Goal: Task Accomplishment & Management: Use online tool/utility

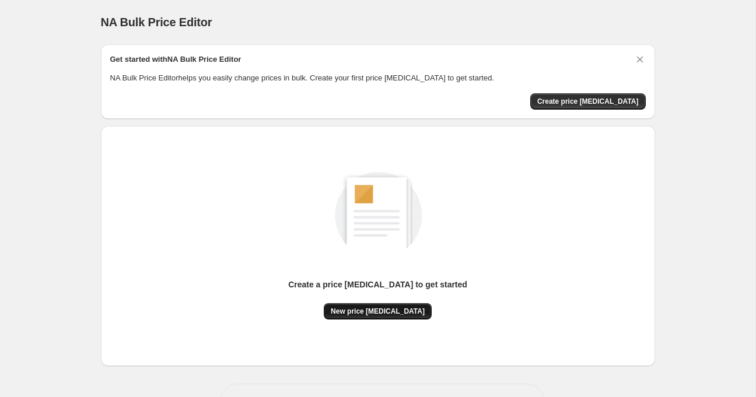
click at [402, 310] on span "New price [MEDICAL_DATA]" at bounding box center [378, 311] width 94 height 9
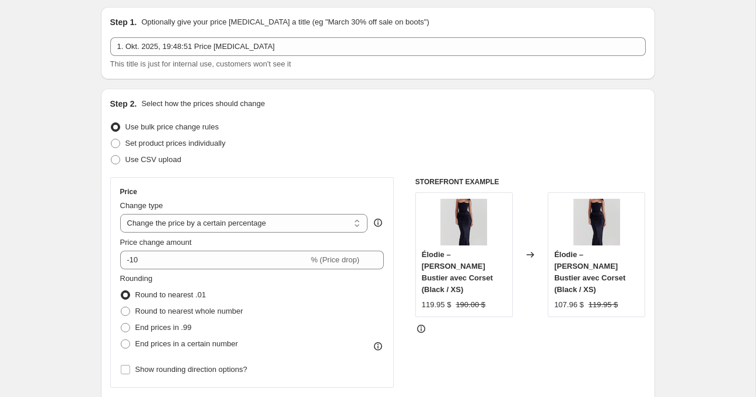
scroll to position [40, 0]
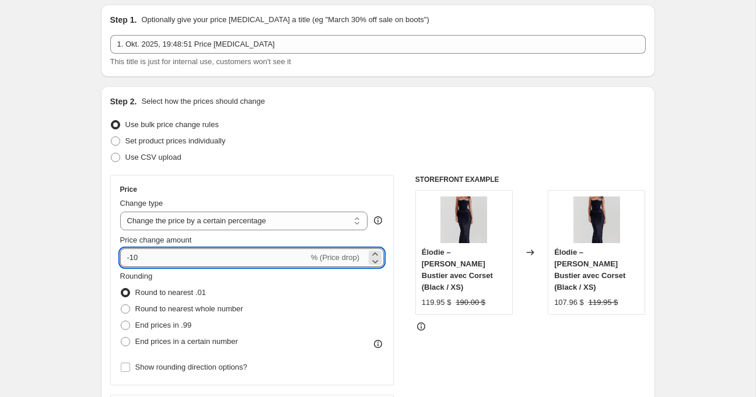
click at [219, 251] on input "-10" at bounding box center [214, 257] width 188 height 19
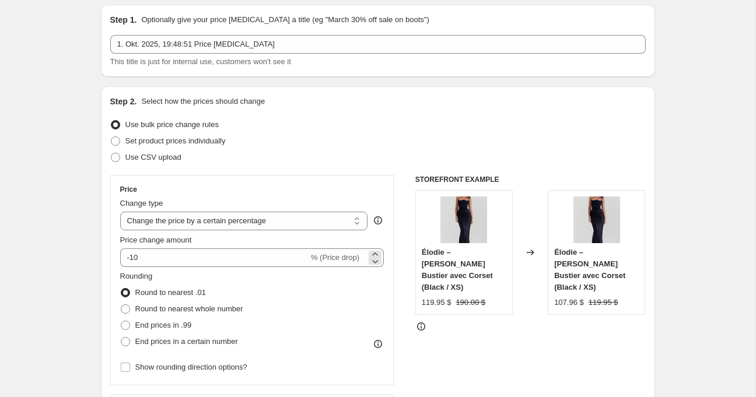
click at [357, 259] on span "% (Price drop)" at bounding box center [335, 257] width 48 height 9
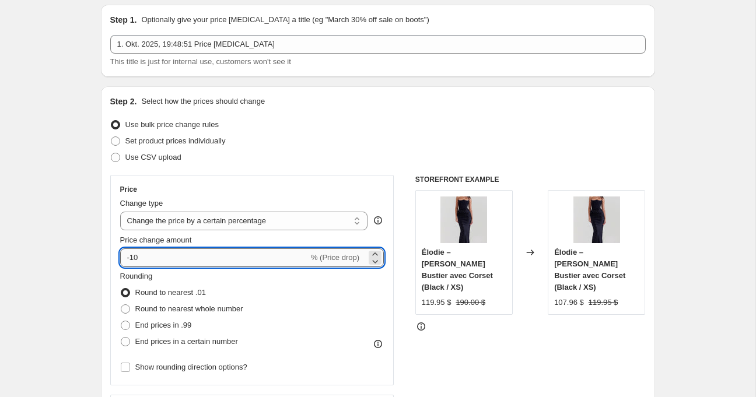
click at [202, 259] on input "-10" at bounding box center [214, 257] width 188 height 19
click at [254, 219] on select "Change the price to a certain amount Change the price by a certain amount Chang…" at bounding box center [244, 221] width 248 height 19
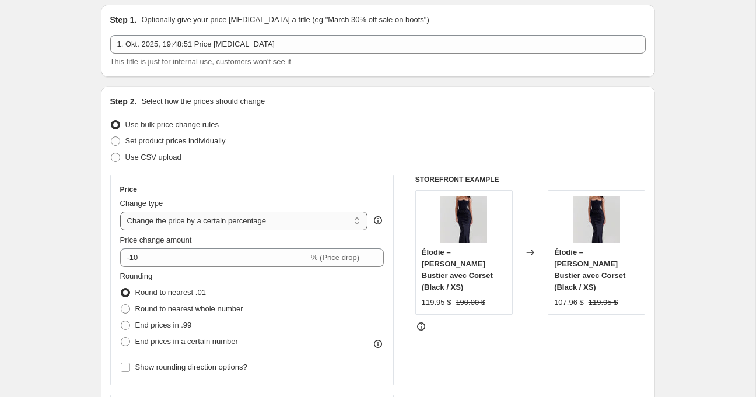
select select "to"
click at [120, 212] on select "Change the price to a certain amount Change the price by a certain amount Chang…" at bounding box center [244, 221] width 248 height 19
type input "80.00"
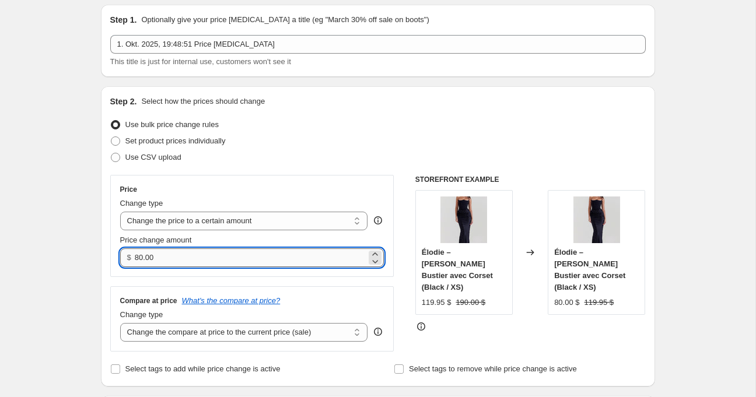
click at [164, 262] on input "80.00" at bounding box center [250, 257] width 231 height 19
click at [205, 226] on select "Change the price to a certain amount Change the price by a certain amount Chang…" at bounding box center [244, 221] width 248 height 19
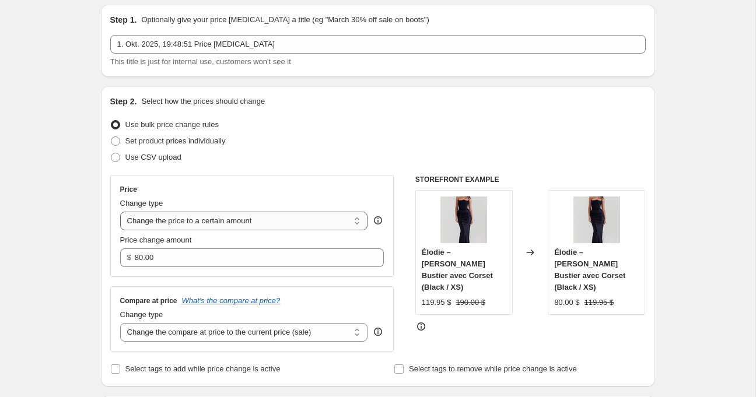
select select "by"
click at [120, 212] on select "Change the price to a certain amount Change the price by a certain amount Chang…" at bounding box center [244, 221] width 248 height 19
type input "-10.00"
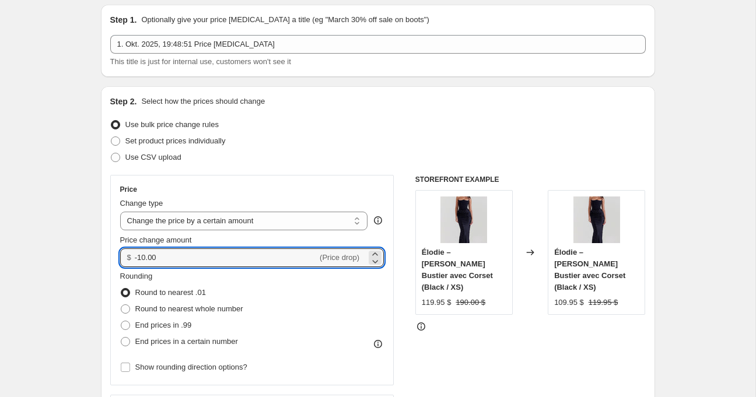
drag, startPoint x: 187, startPoint y: 257, endPoint x: 132, endPoint y: 257, distance: 55.4
click at [132, 257] on div "$ -10.00 (Price drop)" at bounding box center [252, 257] width 264 height 19
click at [159, 327] on span "End prices in .99" at bounding box center [163, 325] width 57 height 9
click at [121, 321] on input "End prices in .99" at bounding box center [121, 321] width 1 height 1
radio input "true"
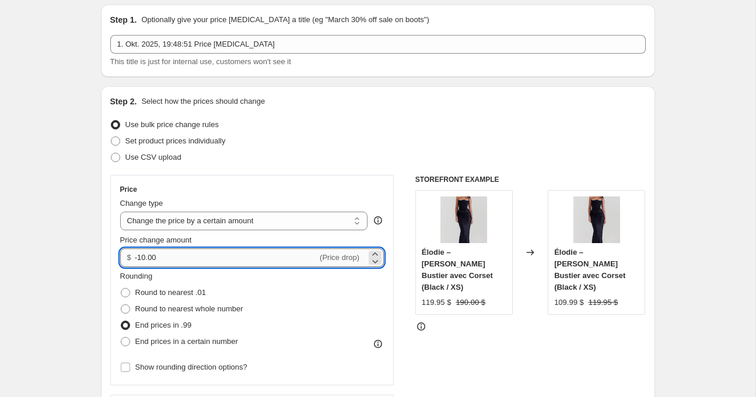
click at [146, 257] on input "-10.00" at bounding box center [226, 257] width 182 height 19
drag, startPoint x: 177, startPoint y: 264, endPoint x: 131, endPoint y: 264, distance: 46.6
click at [131, 264] on div "$ -10.00 (Price drop)" at bounding box center [252, 257] width 264 height 19
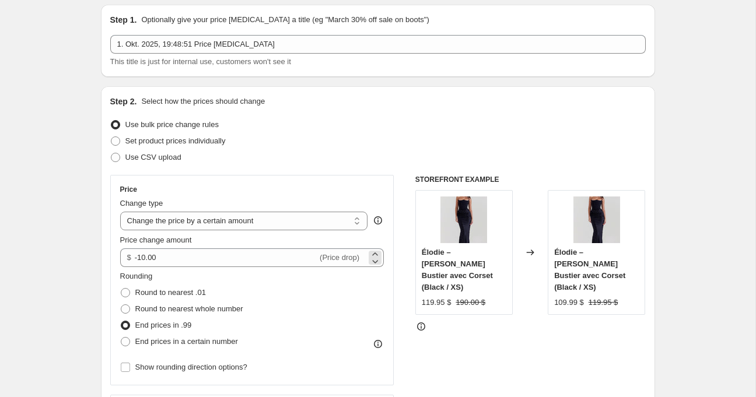
click at [350, 252] on div "(Price drop)" at bounding box center [340, 258] width 40 height 12
click at [302, 224] on select "Change the price to a certain amount Change the price by a certain amount Chang…" at bounding box center [244, 221] width 248 height 19
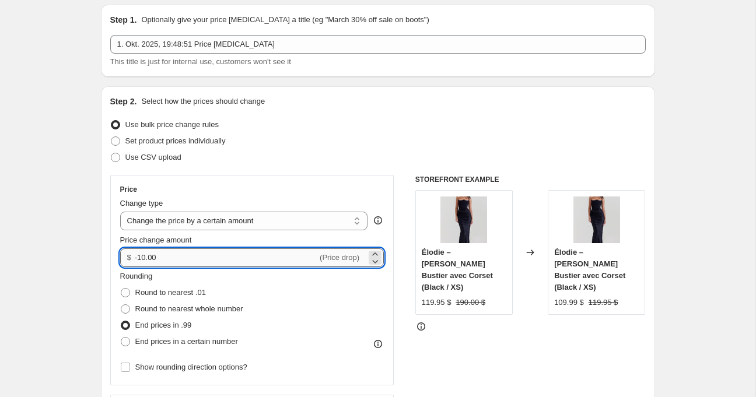
click at [243, 260] on input "-10.00" at bounding box center [226, 257] width 182 height 19
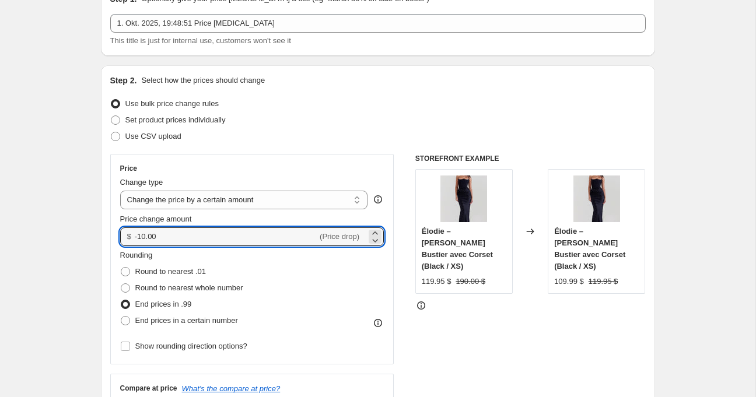
scroll to position [64, 0]
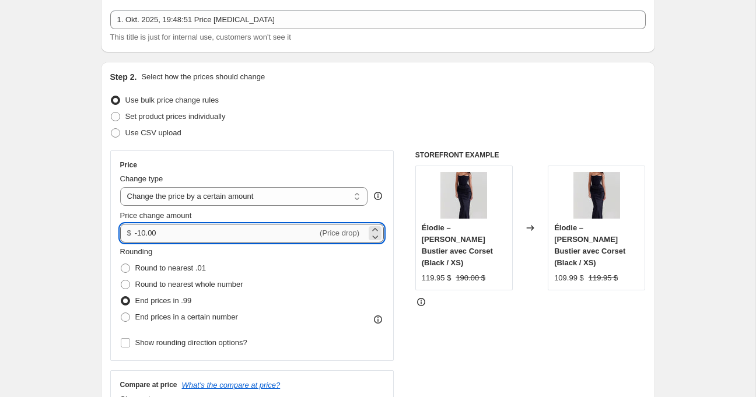
click at [139, 235] on input "-10.00" at bounding box center [226, 233] width 182 height 19
type input "10.00"
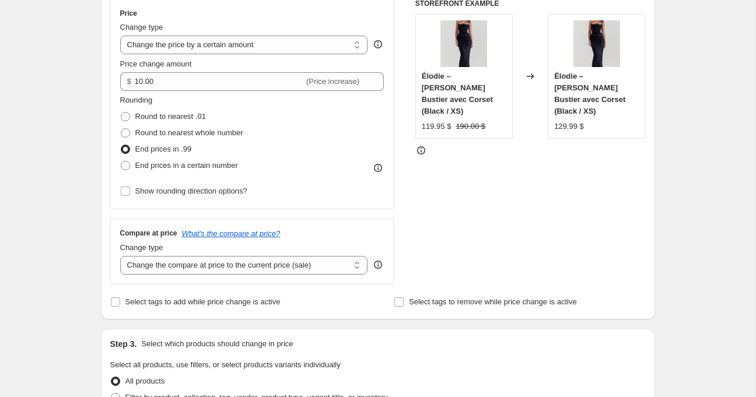
scroll to position [214, 0]
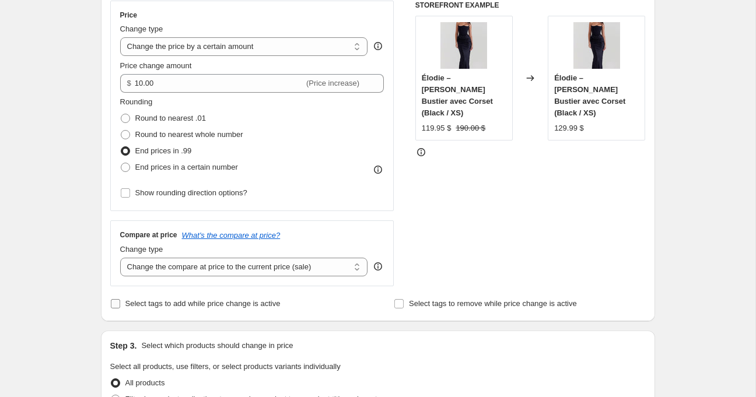
click at [114, 303] on input "Select tags to add while price change is active" at bounding box center [115, 303] width 9 height 9
checkbox input "true"
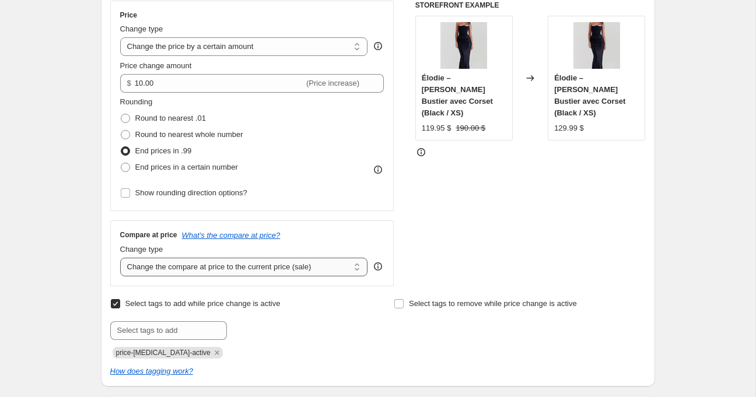
click at [170, 268] on select "Change the compare at price to the current price (sale) Change the compare at p…" at bounding box center [244, 267] width 248 height 19
click at [136, 265] on select "Change the compare at price to the current price (sale) Change the compare at p…" at bounding box center [244, 267] width 248 height 19
click at [120, 258] on select "Change the compare at price to the current price (sale) Change the compare at p…" at bounding box center [244, 267] width 248 height 19
click at [136, 265] on select "Change the compare at price to the current price (sale) Change the compare at p…" at bounding box center [244, 267] width 248 height 19
select select "no_change"
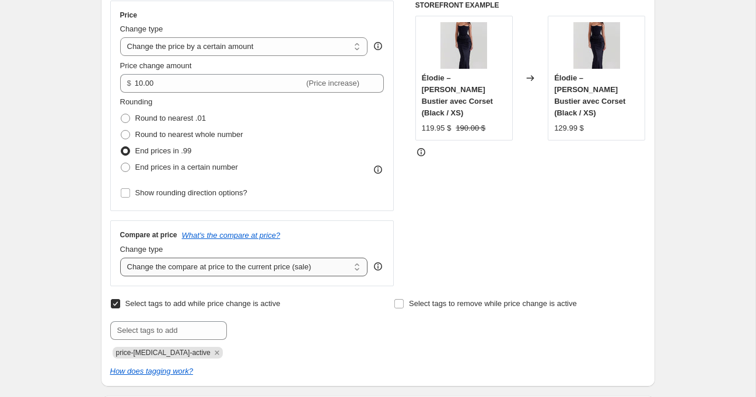
click at [120, 258] on select "Change the compare at price to the current price (sale) Change the compare at p…" at bounding box center [244, 267] width 248 height 19
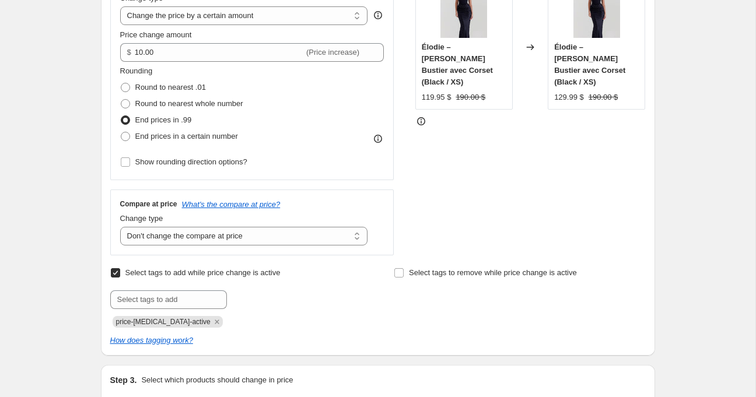
scroll to position [245, 0]
click at [183, 301] on input "text" at bounding box center [168, 299] width 117 height 19
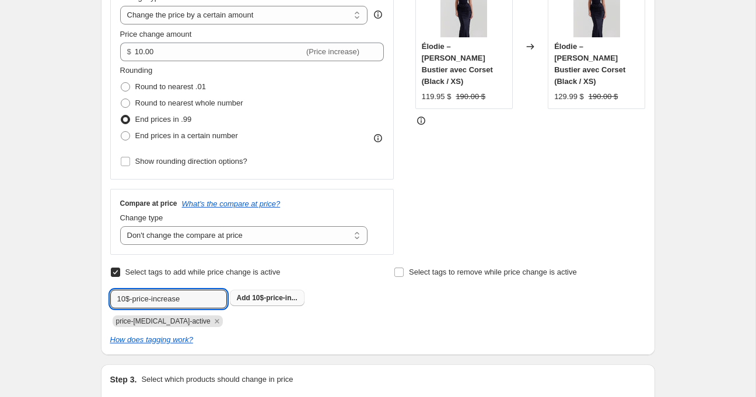
type input "10$-price-increase"
click at [278, 294] on span "10$-price-in..." at bounding box center [274, 298] width 45 height 8
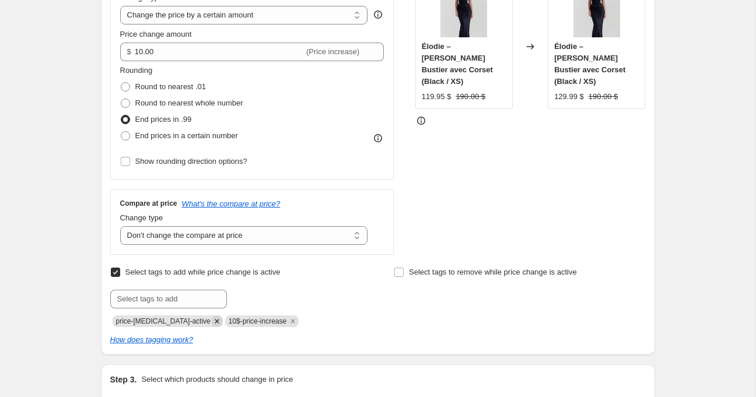
click at [212, 321] on icon "Remove price-change-job-active" at bounding box center [217, 321] width 10 height 10
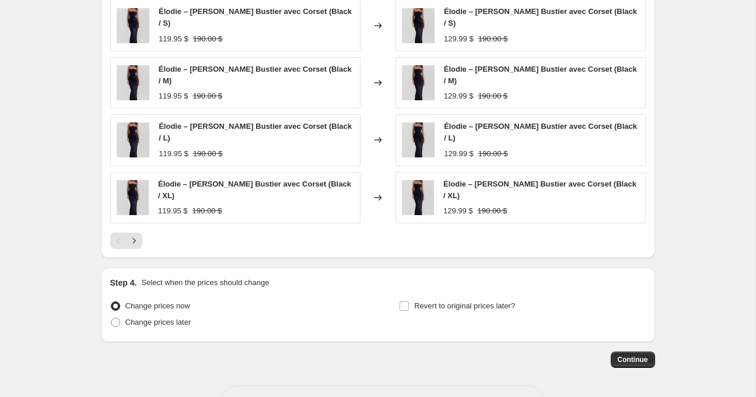
scroll to position [851, 0]
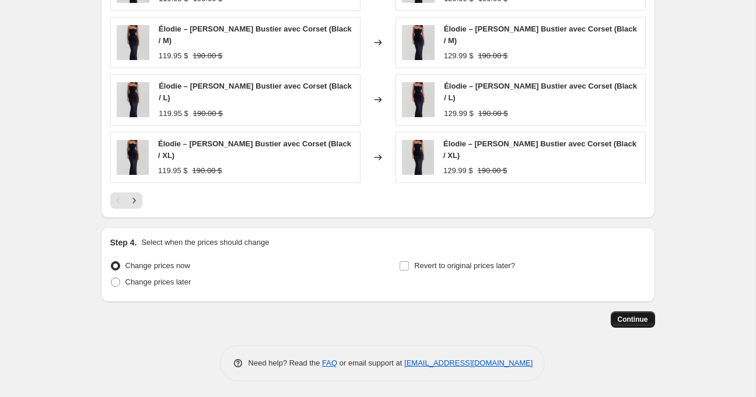
click at [618, 316] on span "Continue" at bounding box center [632, 319] width 30 height 9
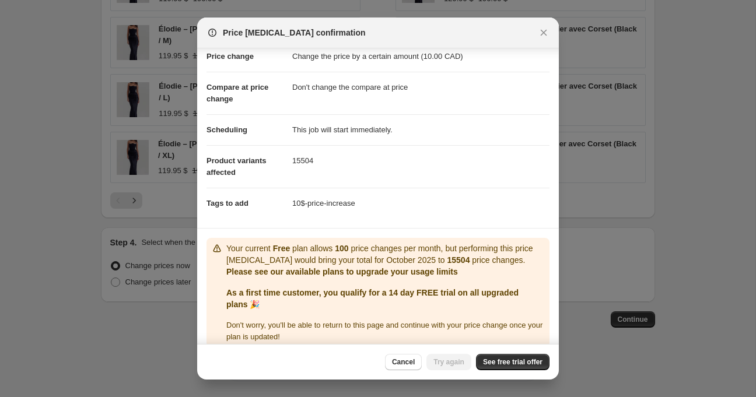
scroll to position [40, 0]
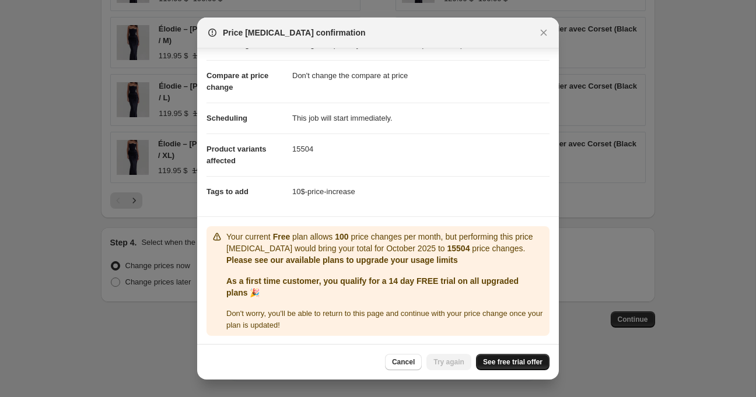
click at [508, 364] on span "See free trial offer" at bounding box center [512, 361] width 59 height 9
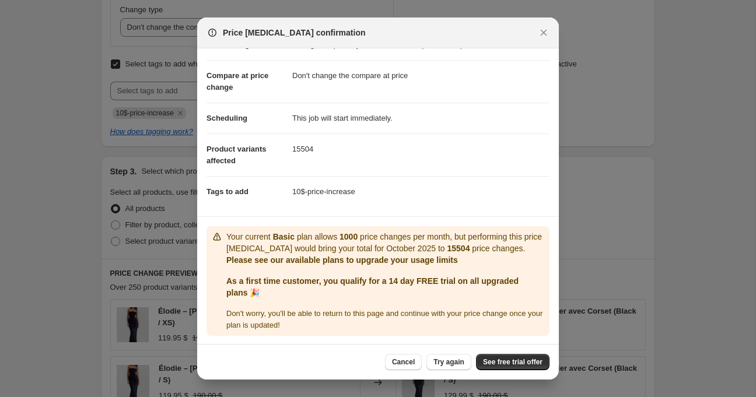
scroll to position [0, 0]
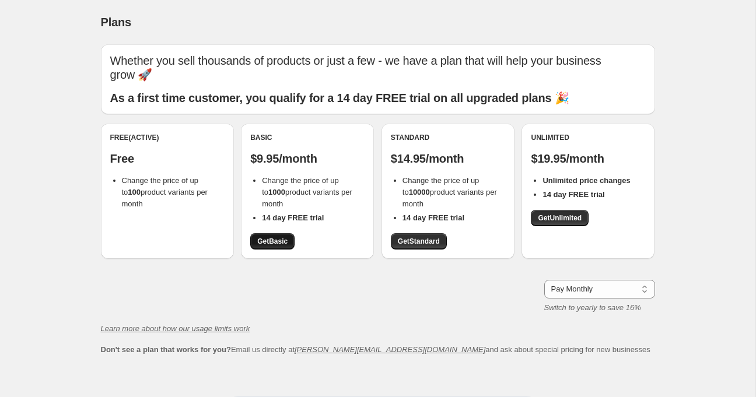
click at [283, 237] on span "Get Basic" at bounding box center [272, 241] width 30 height 9
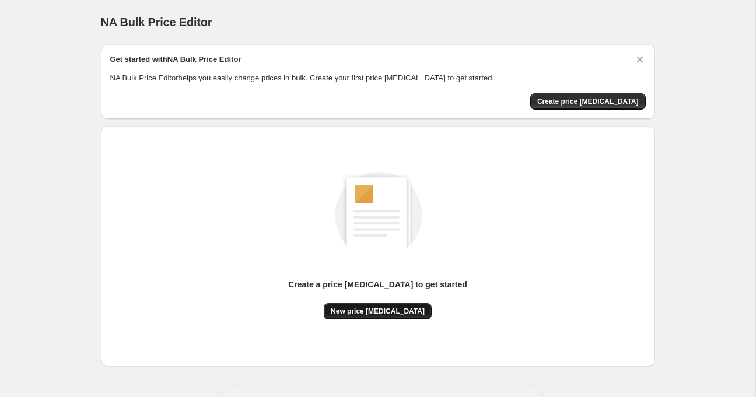
click at [381, 311] on span "New price [MEDICAL_DATA]" at bounding box center [378, 311] width 94 height 9
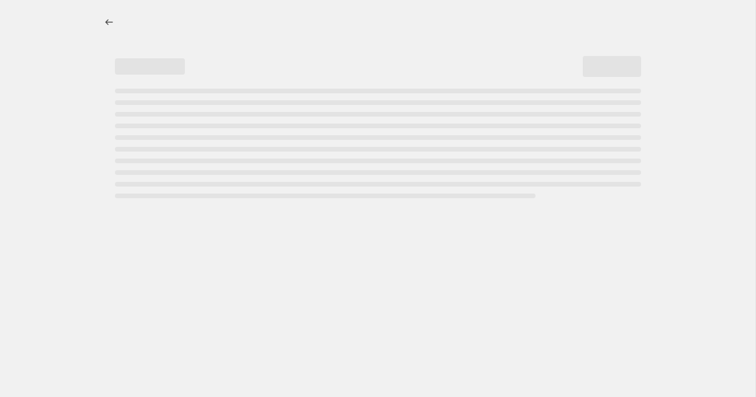
select select "percentage"
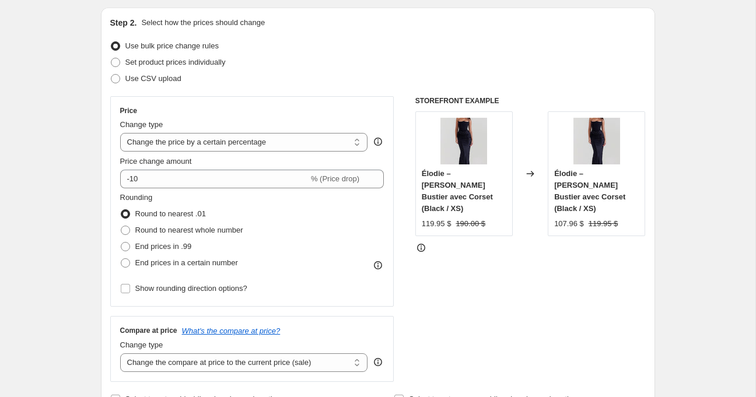
scroll to position [158, 0]
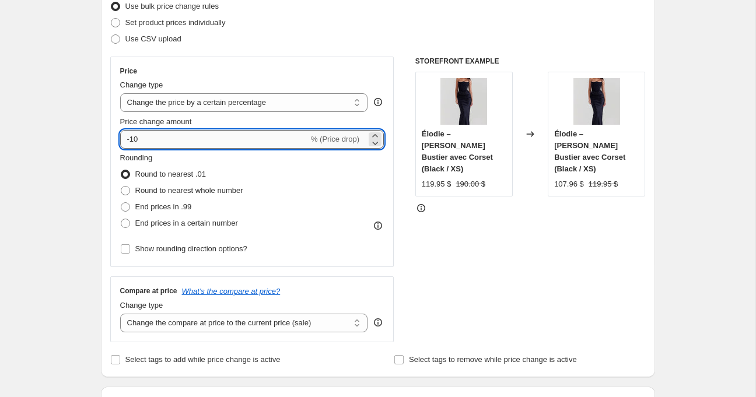
click at [130, 144] on input "-10" at bounding box center [214, 139] width 188 height 19
type input "10"
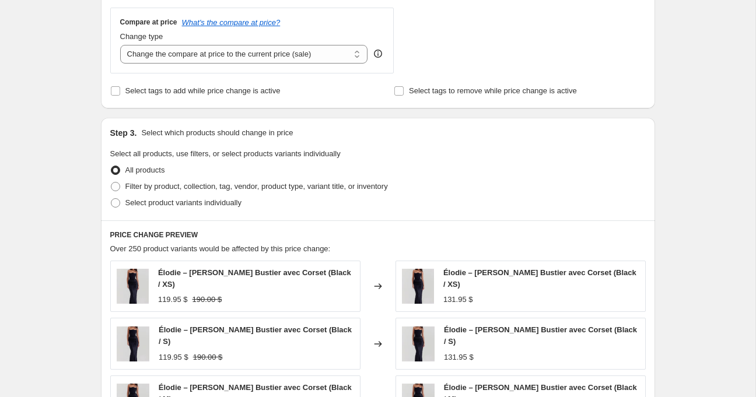
scroll to position [373, 0]
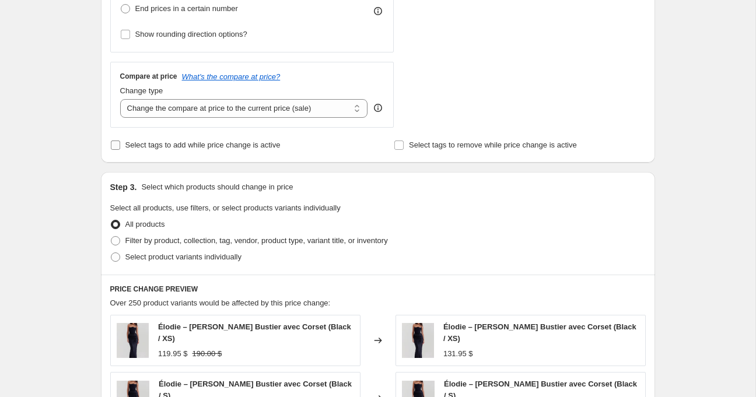
click at [191, 148] on span "Select tags to add while price change is active" at bounding box center [202, 145] width 155 height 9
click at [120, 148] on input "Select tags to add while price change is active" at bounding box center [115, 145] width 9 height 9
checkbox input "true"
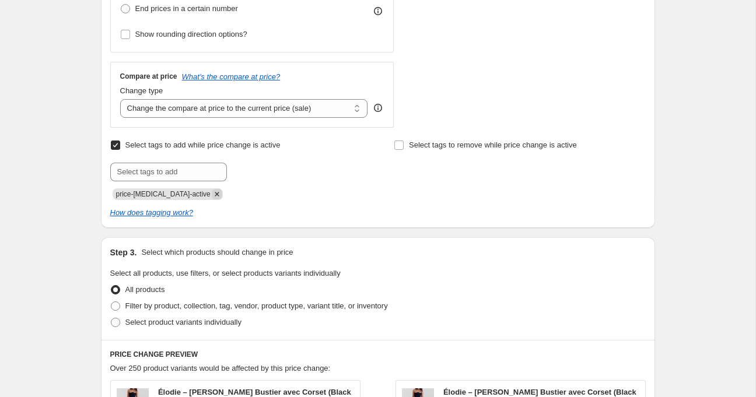
click at [212, 191] on icon "Remove price-change-job-active" at bounding box center [217, 194] width 10 height 10
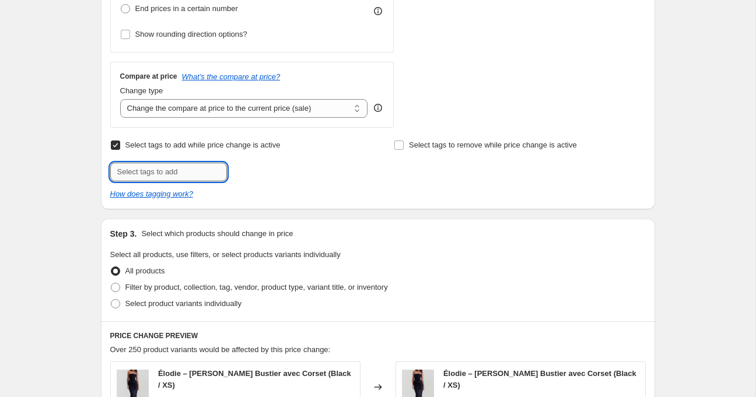
click at [175, 177] on input "text" at bounding box center [168, 172] width 117 height 19
type input "10$-price-increase-01.10"
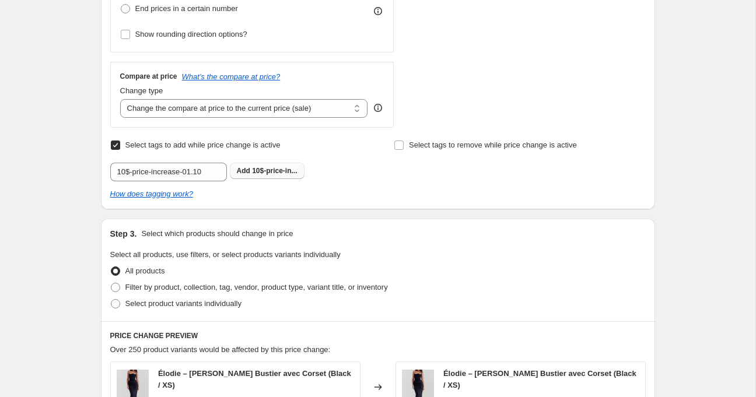
click at [286, 167] on span "10$-price-in..." at bounding box center [274, 171] width 45 height 8
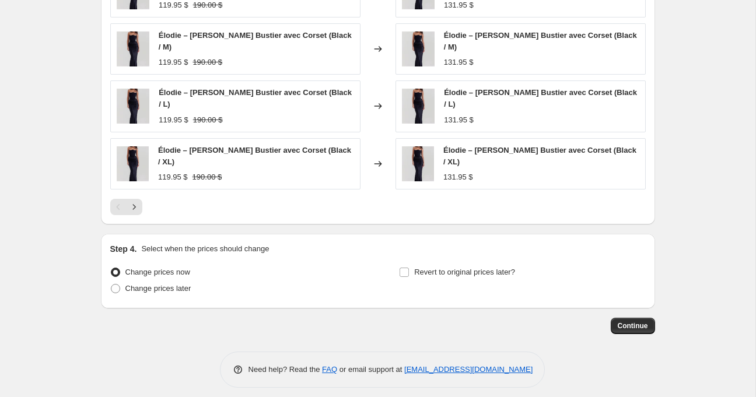
scroll to position [851, 0]
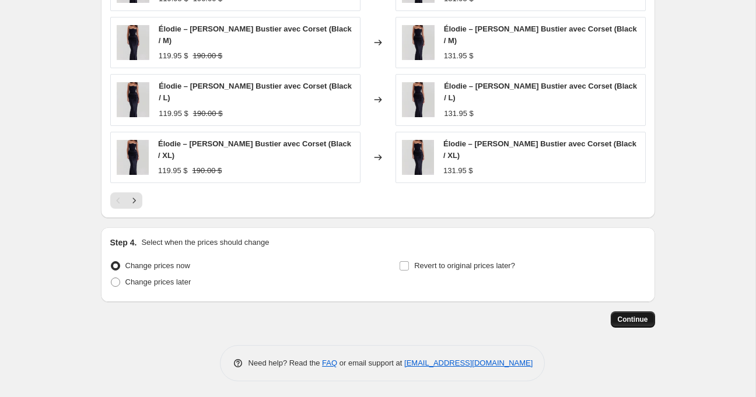
click at [631, 316] on span "Continue" at bounding box center [632, 319] width 30 height 9
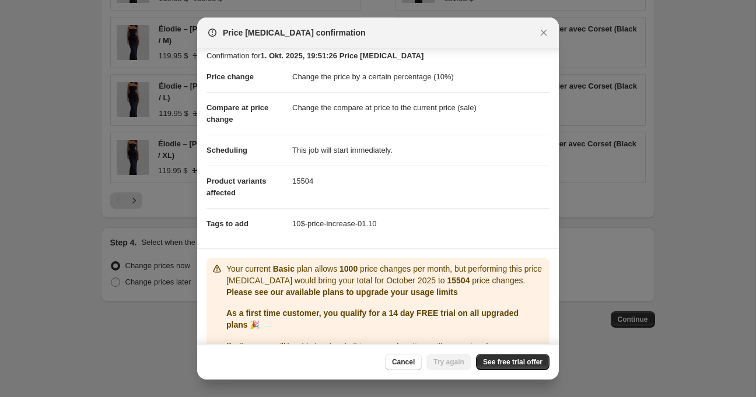
scroll to position [0, 0]
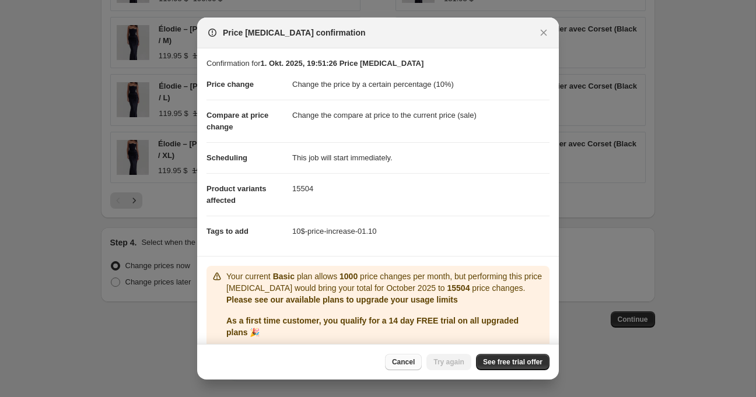
click at [392, 359] on span "Cancel" at bounding box center [403, 361] width 23 height 9
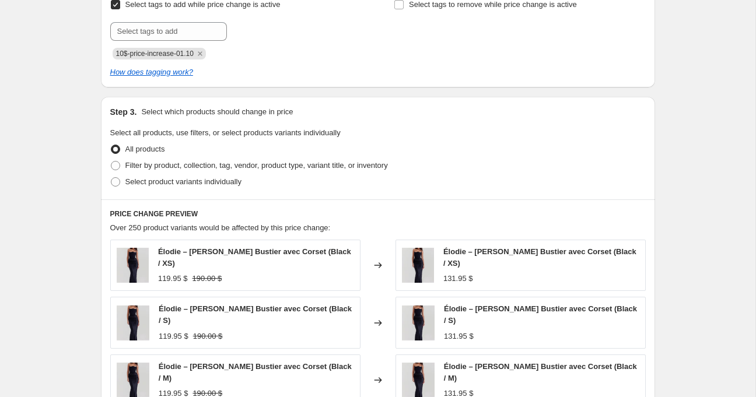
scroll to position [478, 0]
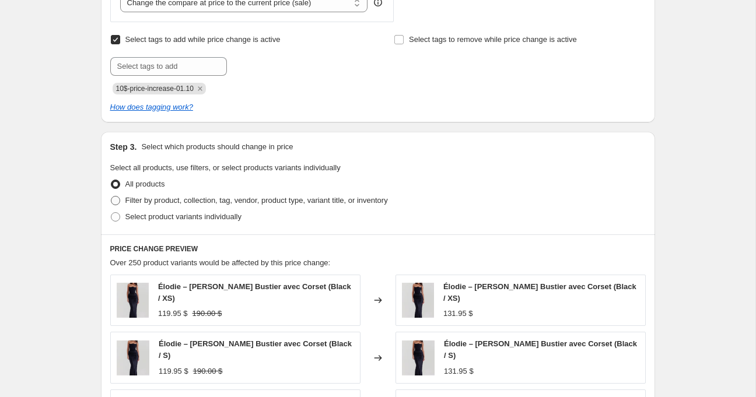
click at [228, 203] on span "Filter by product, collection, tag, vendor, product type, variant title, or inv…" at bounding box center [256, 200] width 262 height 9
click at [111, 196] on input "Filter by product, collection, tag, vendor, product type, variant title, or inv…" at bounding box center [111, 196] width 1 height 1
radio input "true"
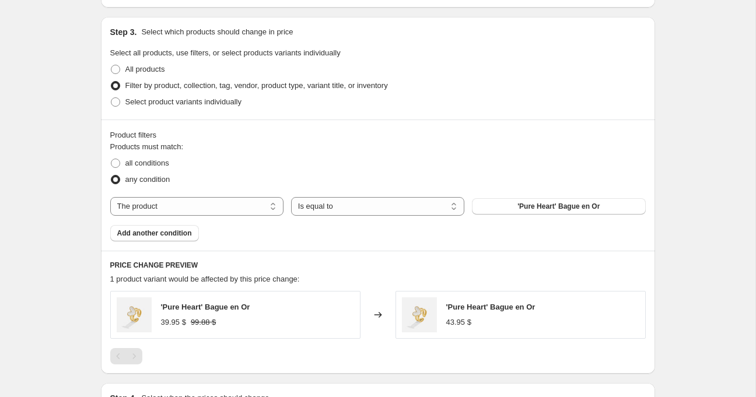
scroll to position [645, 0]
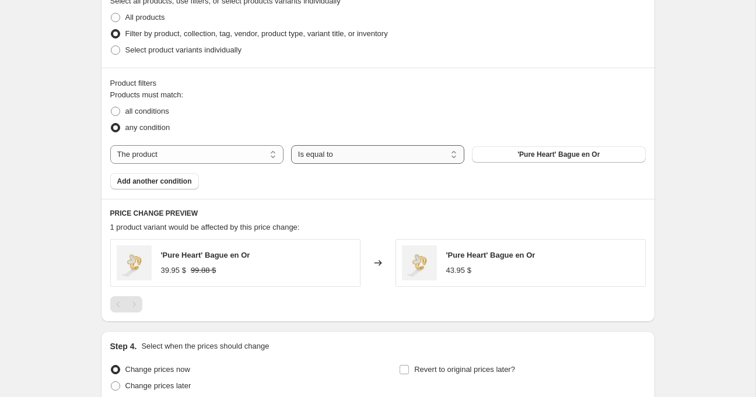
click at [333, 154] on select "Is equal to Is not equal to" at bounding box center [377, 154] width 173 height 19
click at [175, 182] on span "Add another condition" at bounding box center [154, 181] width 75 height 9
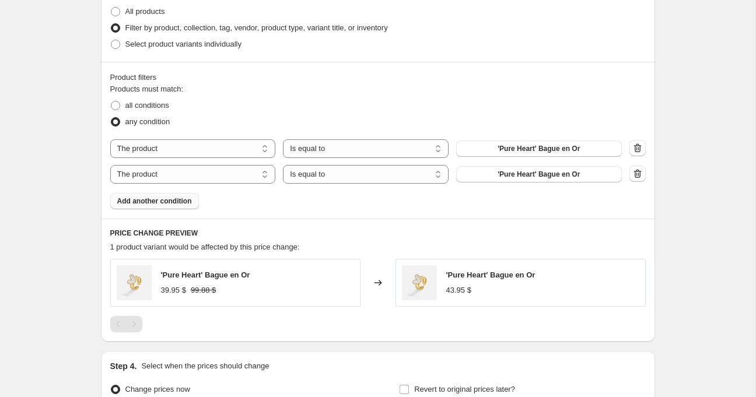
scroll to position [657, 0]
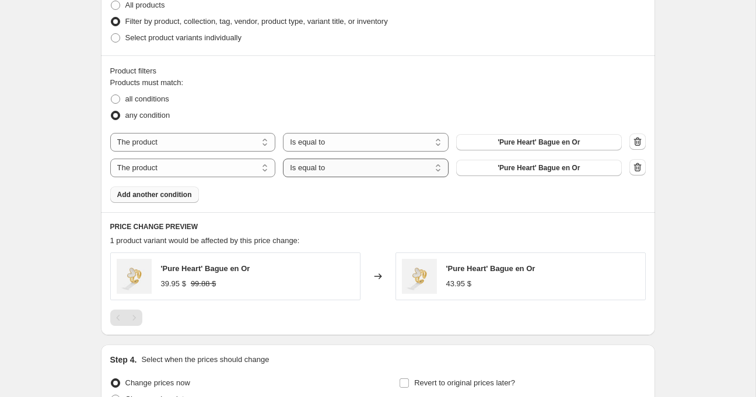
click at [306, 169] on select "Is equal to Is not equal to" at bounding box center [366, 168] width 166 height 19
click at [283, 159] on select "Is equal to Is not equal to" at bounding box center [366, 168] width 166 height 19
click at [638, 145] on icon "button" at bounding box center [637, 142] width 12 height 12
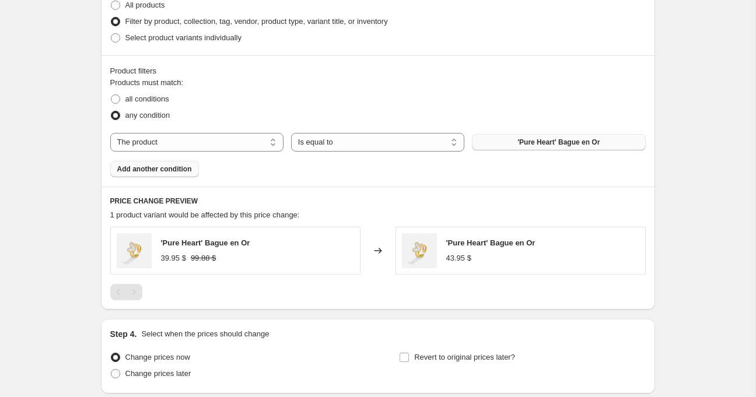
click at [638, 145] on button "'Pure Heart' Bague en Or" at bounding box center [558, 142] width 173 height 16
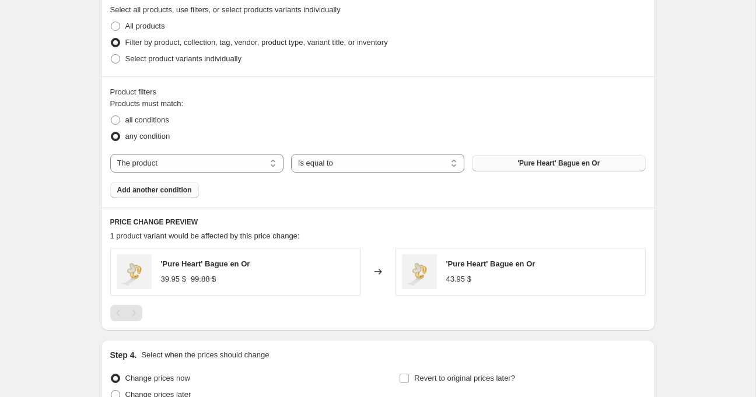
scroll to position [632, 0]
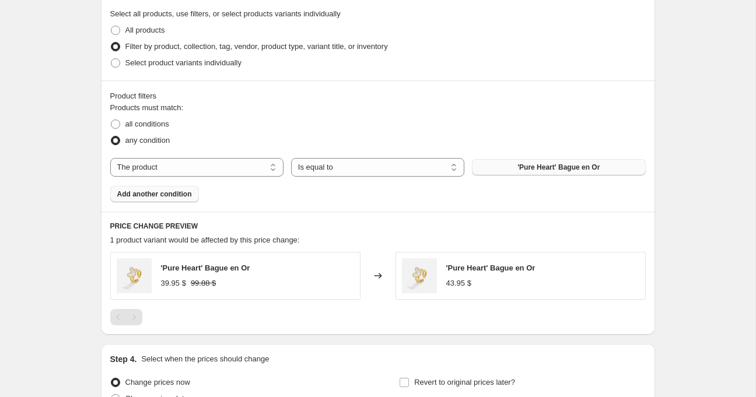
click at [182, 170] on select "The product The product's collection The product's tag The product's vendor The…" at bounding box center [196, 167] width 173 height 19
select select "collection"
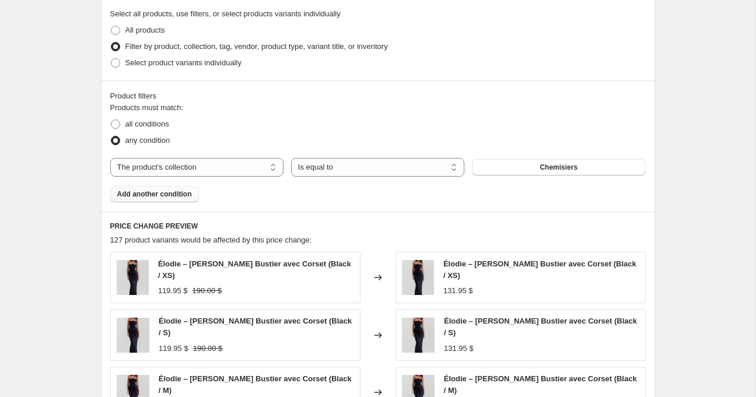
click at [175, 190] on span "Add another condition" at bounding box center [154, 193] width 75 height 9
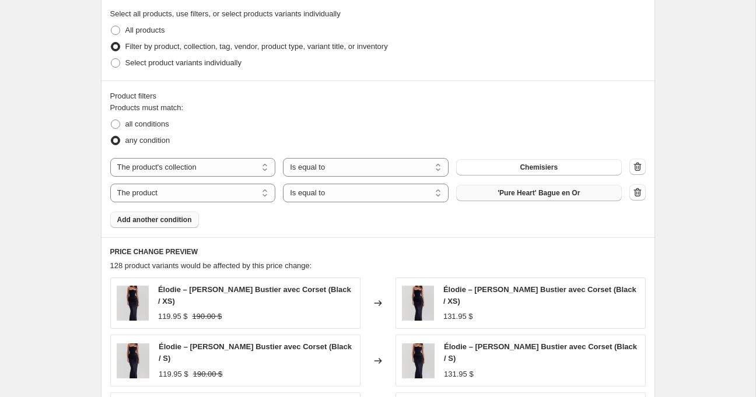
click at [525, 197] on button "'Pure Heart' Bague en Or" at bounding box center [539, 193] width 166 height 16
click at [241, 192] on select "The product The product's collection The product's tag The product's vendor The…" at bounding box center [193, 193] width 166 height 19
select select "collection"
click at [519, 192] on span "Chemisiers" at bounding box center [538, 192] width 38 height 9
click at [174, 224] on button "Add another condition" at bounding box center [154, 220] width 89 height 16
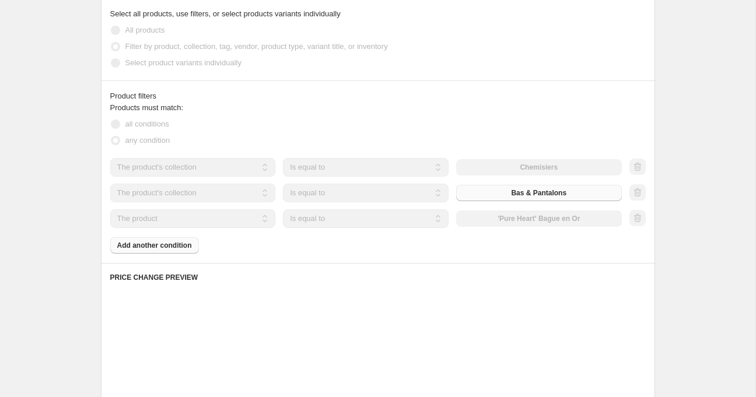
click at [210, 234] on div "Products must match: all conditions any condition The product The product's col…" at bounding box center [377, 178] width 535 height 152
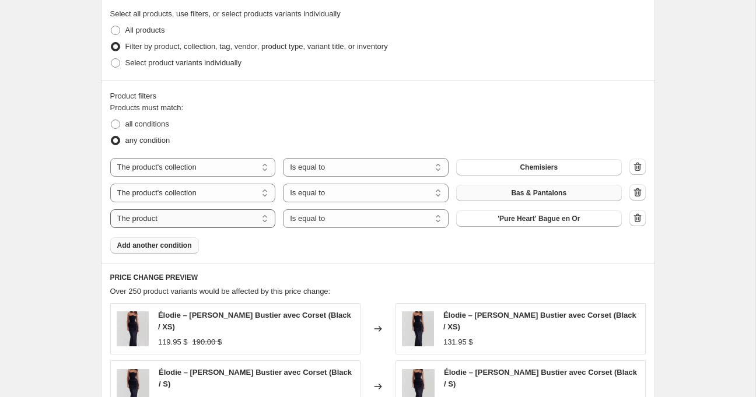
click at [200, 220] on select "The product The product's collection The product's tag The product's vendor The…" at bounding box center [193, 218] width 166 height 19
select select "collection"
click at [507, 218] on button "Bas & Pantalons" at bounding box center [539, 218] width 166 height 16
click at [167, 243] on span "Add another condition" at bounding box center [154, 245] width 75 height 9
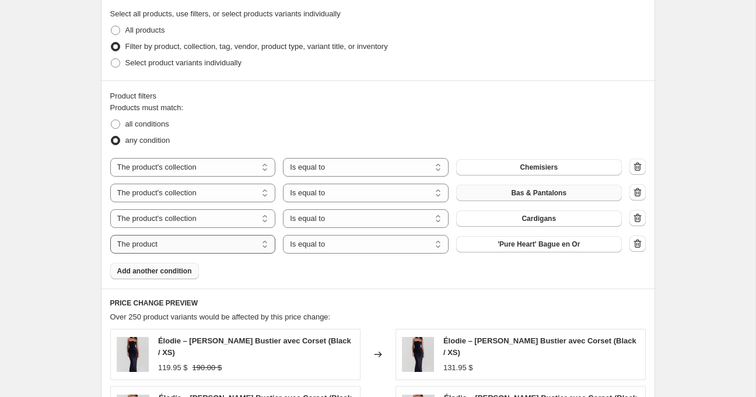
click at [205, 247] on select "The product The product's collection The product's tag The product's vendor The…" at bounding box center [193, 244] width 166 height 19
select select "collection"
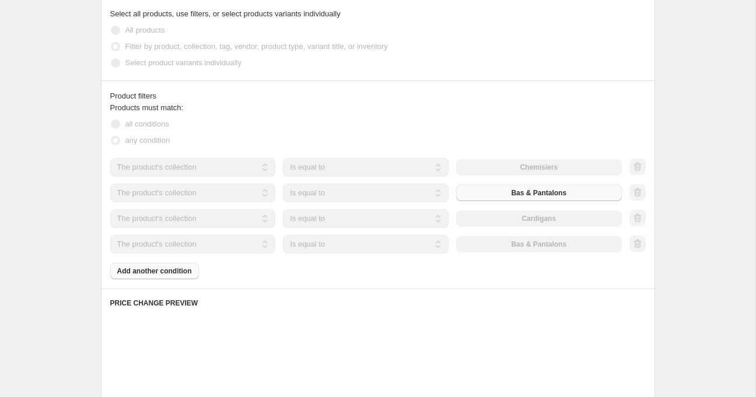
click at [365, 243] on select "Is equal to Is not equal to" at bounding box center [366, 244] width 166 height 19
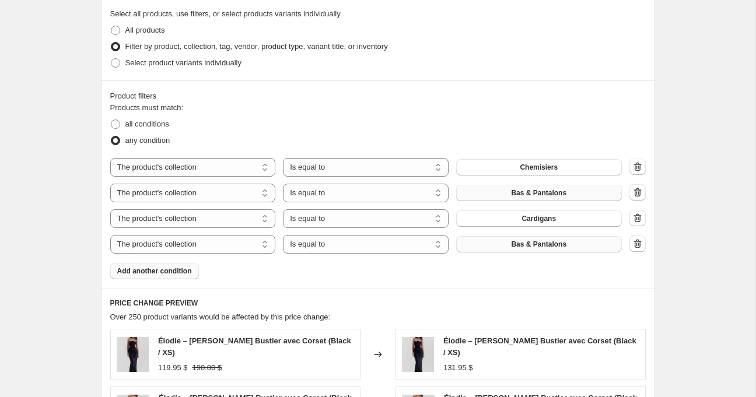
click at [582, 241] on button "Bas & Pantalons" at bounding box center [539, 244] width 166 height 16
click at [184, 272] on span "Add another condition" at bounding box center [154, 270] width 75 height 9
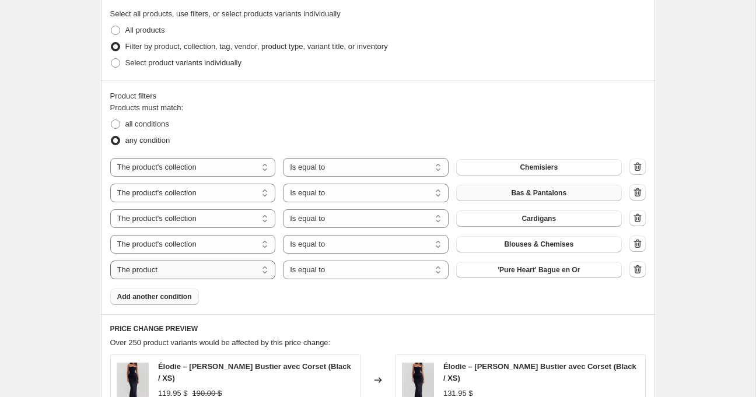
click at [228, 268] on select "The product The product's collection The product's tag The product's vendor The…" at bounding box center [193, 270] width 166 height 19
select select "collection"
click at [522, 268] on span "Bas & Pantalons" at bounding box center [538, 269] width 55 height 9
click at [185, 293] on span "Add another condition" at bounding box center [154, 296] width 75 height 9
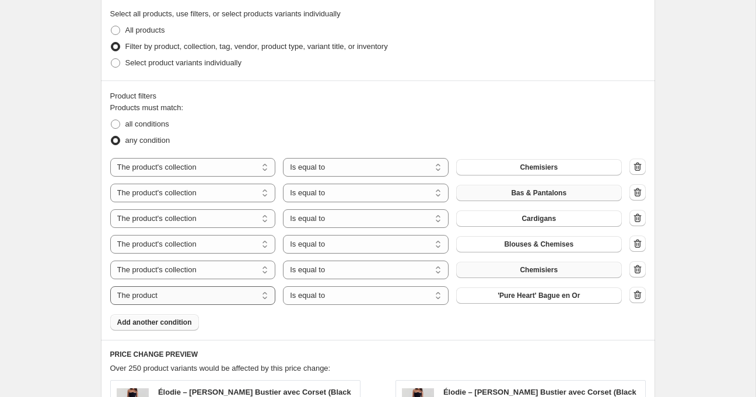
click at [236, 286] on select "The product The product's collection The product's tag The product's vendor The…" at bounding box center [193, 295] width 166 height 19
select select "collection"
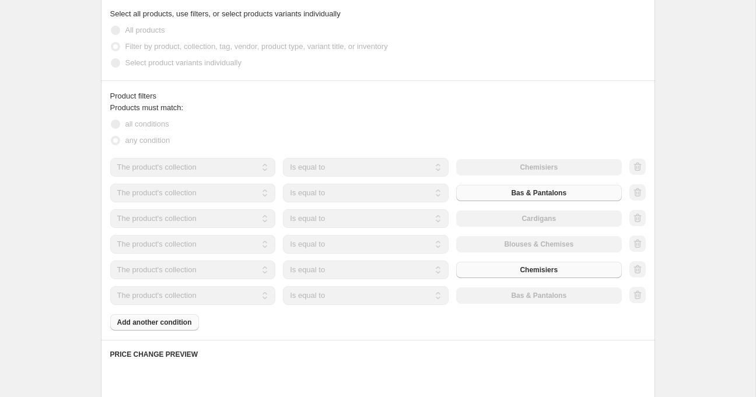
click at [380, 298] on select "Is equal to Is not equal to" at bounding box center [366, 295] width 166 height 19
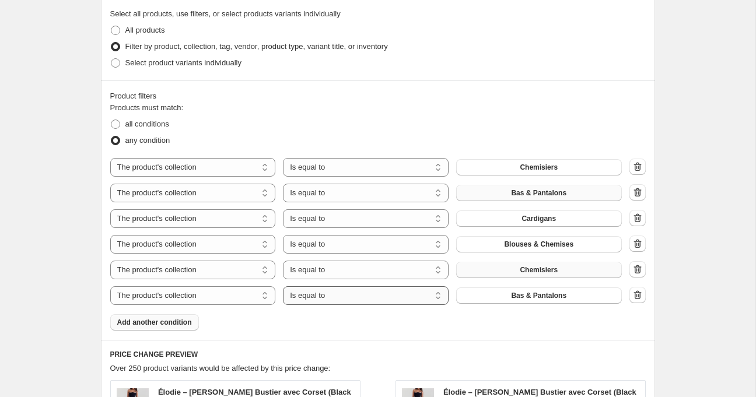
click at [381, 297] on select "Is equal to Is not equal to" at bounding box center [366, 295] width 166 height 19
click at [514, 298] on span "Bas & Pantalons" at bounding box center [538, 295] width 55 height 9
click at [190, 321] on span "Add another condition" at bounding box center [154, 322] width 75 height 9
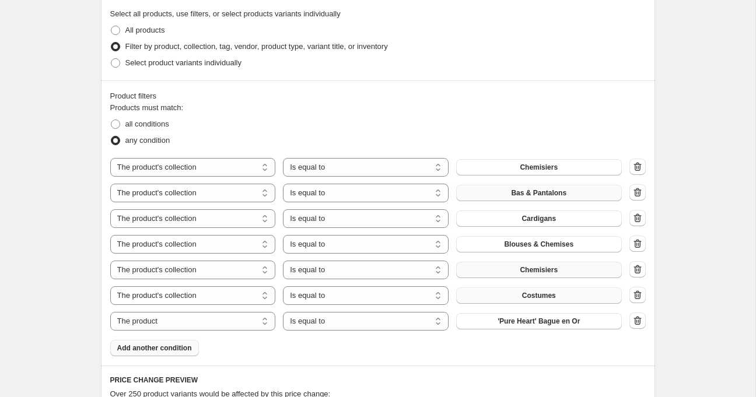
click at [172, 344] on span "Add another condition" at bounding box center [154, 347] width 75 height 9
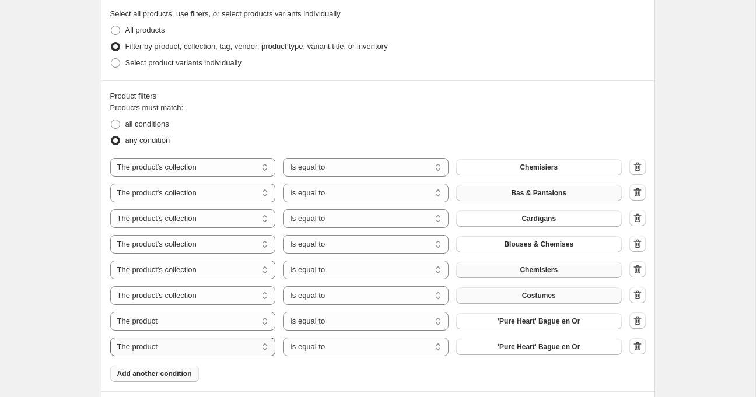
scroll to position [652, 0]
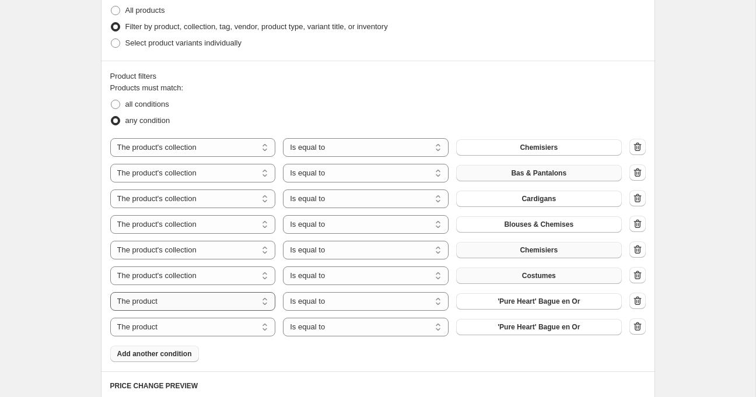
click at [232, 289] on div "The product The product's collection The product's tag The product's vendor The…" at bounding box center [377, 237] width 535 height 198
click at [232, 297] on select "The product The product's collection The product's tag The product's vendor The…" at bounding box center [193, 301] width 166 height 19
select select "collection"
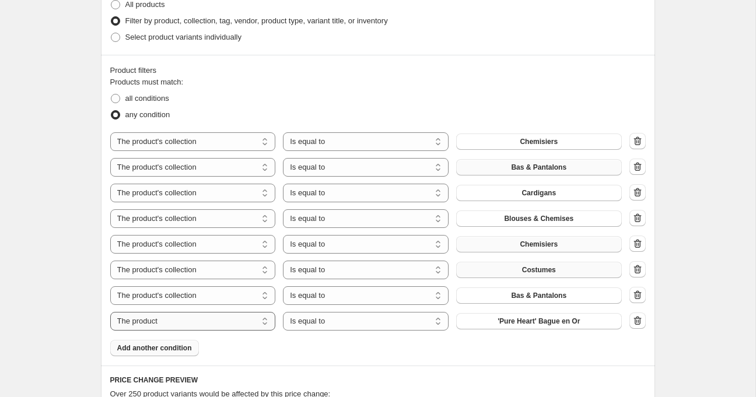
click at [221, 322] on select "The product The product's collection The product's tag The product's vendor The…" at bounding box center [193, 321] width 166 height 19
select select "collection"
click at [522, 321] on span "Bas & Pantalons" at bounding box center [538, 321] width 55 height 9
click at [182, 349] on span "Add another condition" at bounding box center [154, 347] width 75 height 9
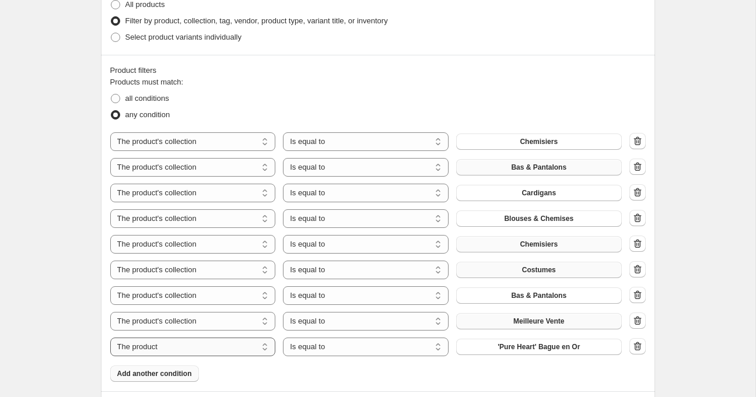
click at [230, 347] on select "The product The product's collection The product's tag The product's vendor The…" at bounding box center [193, 347] width 166 height 19
select select "collection"
click at [508, 342] on button "Bas & Pantalons" at bounding box center [539, 347] width 166 height 16
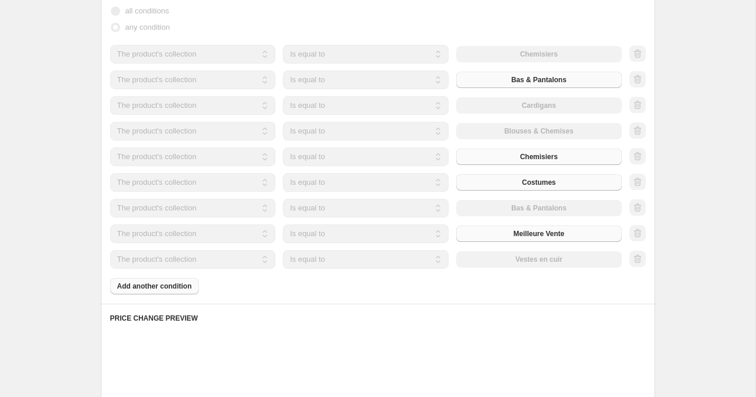
scroll to position [797, 0]
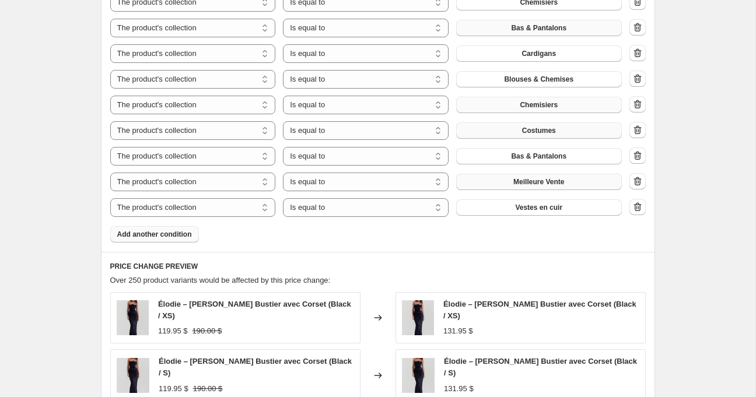
click at [177, 230] on span "Add another condition" at bounding box center [154, 234] width 75 height 9
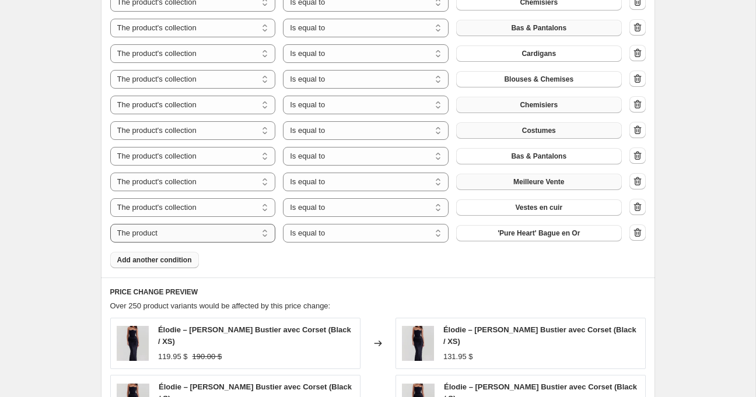
click at [222, 230] on select "The product The product's collection The product's tag The product's vendor The…" at bounding box center [193, 233] width 166 height 19
select select "collection"
click at [528, 233] on span "Bas & Pantalons" at bounding box center [538, 233] width 55 height 9
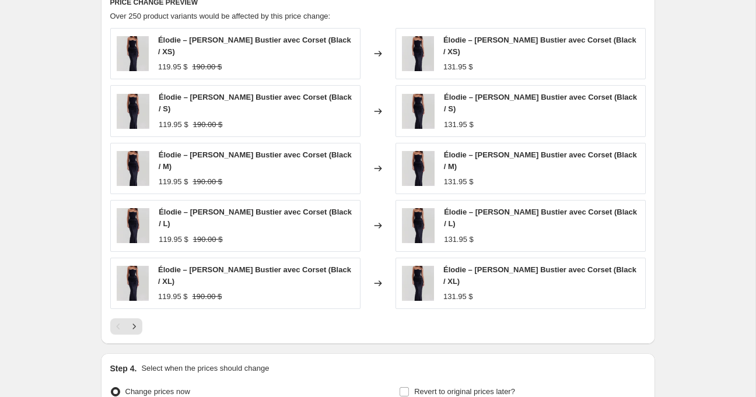
scroll to position [1213, 0]
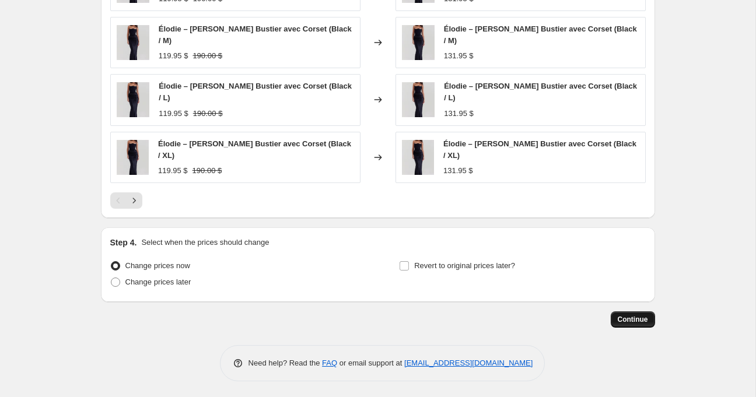
click at [647, 318] on span "Continue" at bounding box center [632, 319] width 30 height 9
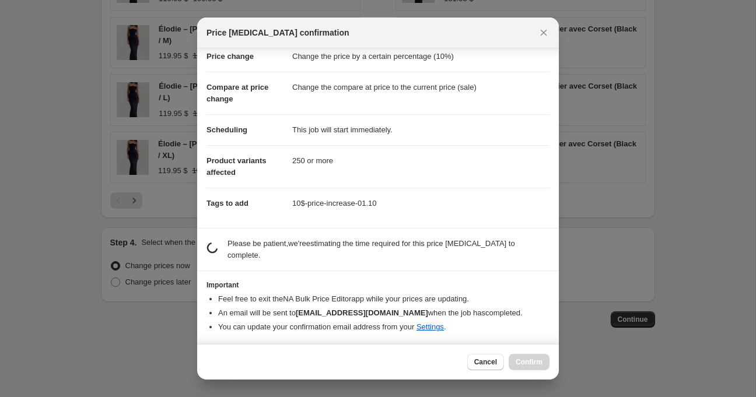
scroll to position [0, 0]
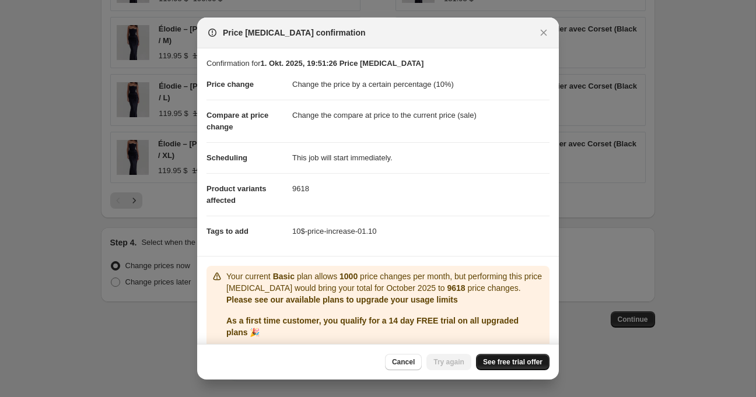
click at [497, 363] on span "See free trial offer" at bounding box center [512, 361] width 59 height 9
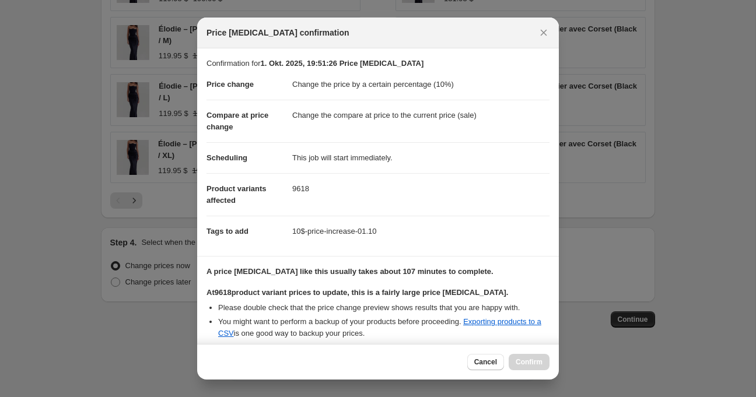
scroll to position [1213, 0]
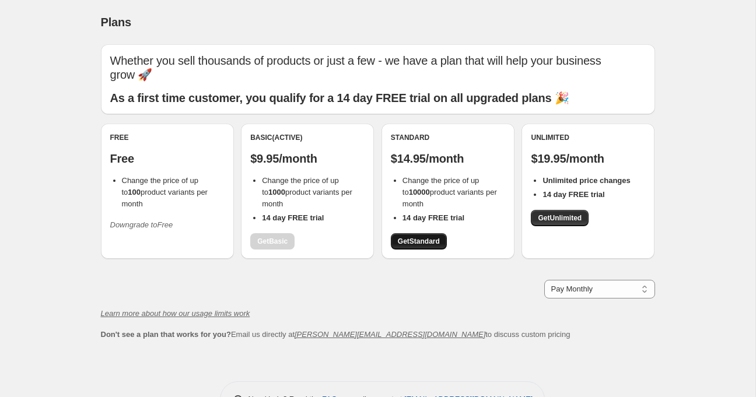
click at [416, 237] on span "Get Standard" at bounding box center [419, 241] width 42 height 9
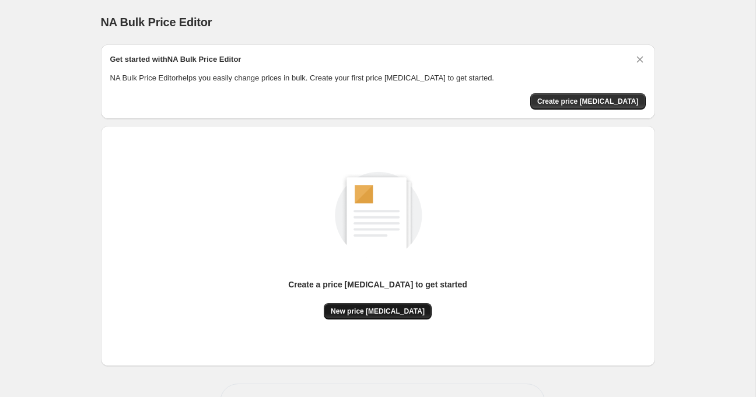
click at [394, 313] on span "New price [MEDICAL_DATA]" at bounding box center [378, 311] width 94 height 9
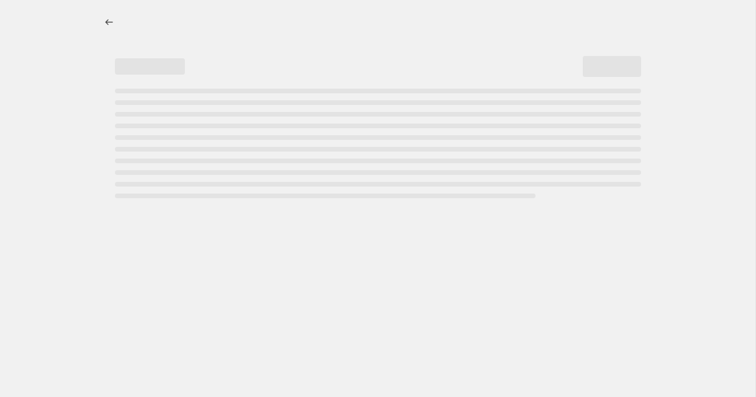
select select "percentage"
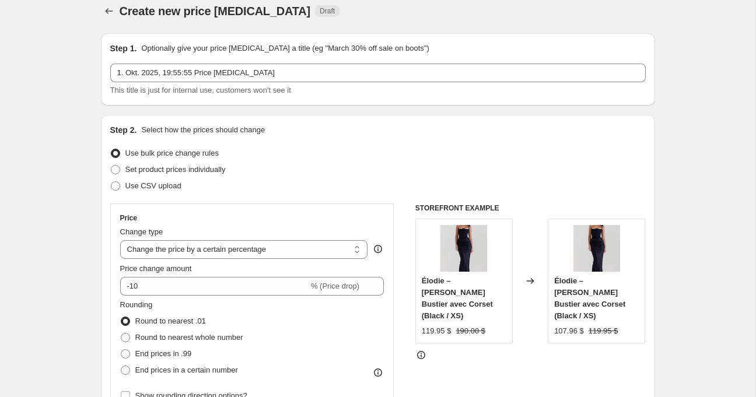
scroll to position [224, 0]
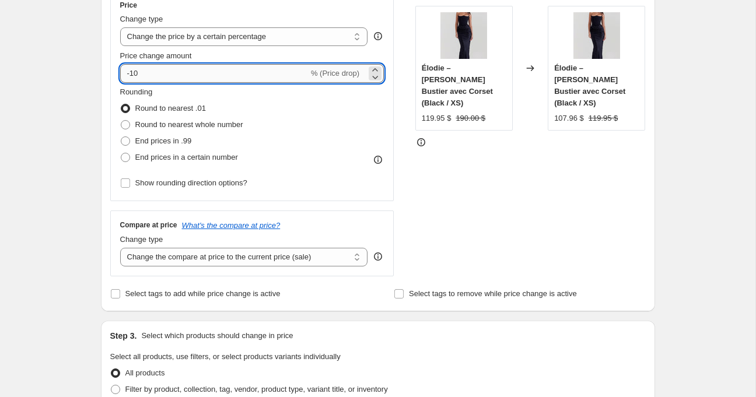
click at [185, 81] on input "-10" at bounding box center [214, 73] width 188 height 19
type input "-1"
type input "10"
click at [97, 187] on div "Step 1. Optionally give your price [MEDICAL_DATA] a title (eg "March 30% off sa…" at bounding box center [373, 350] width 563 height 1078
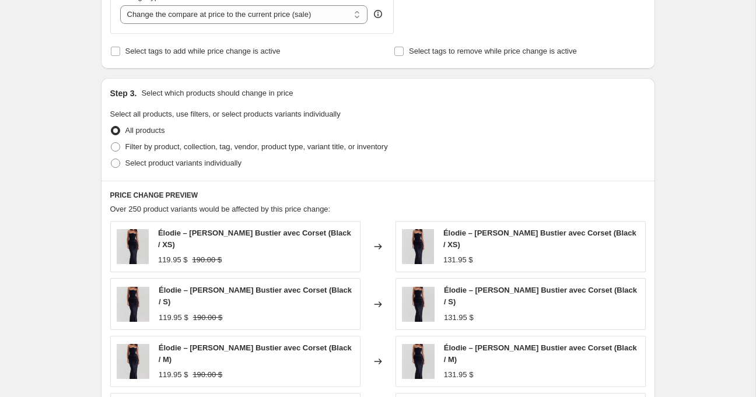
scroll to position [299, 0]
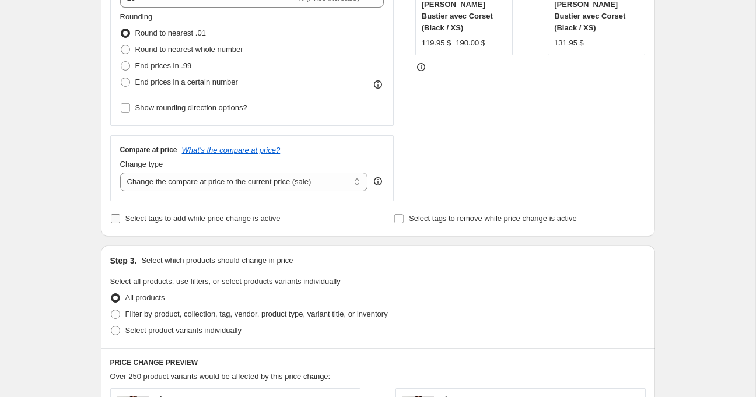
click at [190, 213] on span "Select tags to add while price change is active" at bounding box center [202, 219] width 155 height 12
click at [120, 214] on input "Select tags to add while price change is active" at bounding box center [115, 218] width 9 height 9
checkbox input "true"
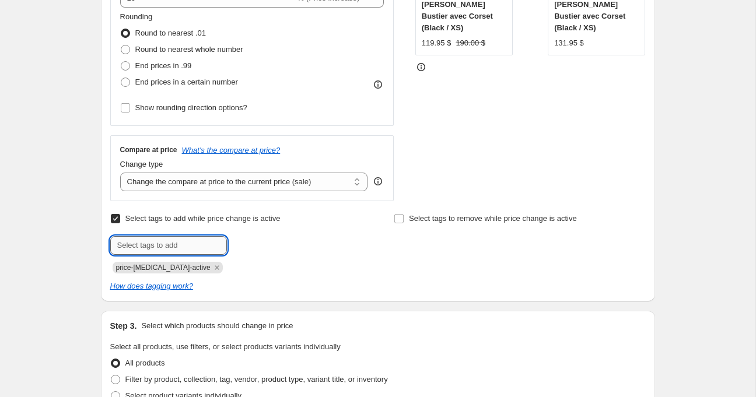
drag, startPoint x: 193, startPoint y: 239, endPoint x: 204, endPoint y: 248, distance: 14.5
click at [163, 244] on input "text" at bounding box center [168, 245] width 117 height 19
type input "10$-price-increase-01.10"
click at [212, 264] on icon "Remove price-change-job-active" at bounding box center [217, 267] width 10 height 10
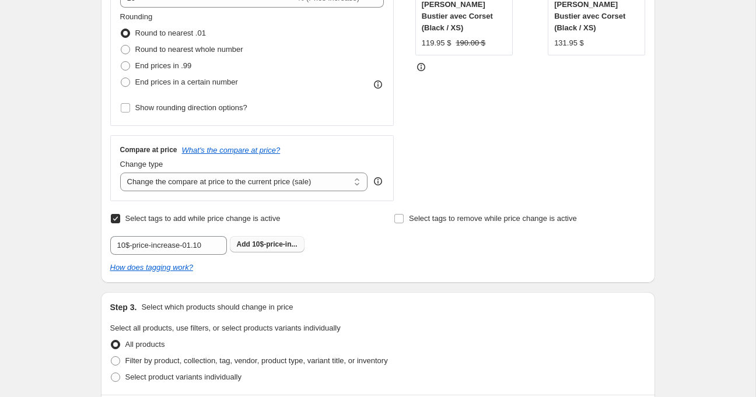
click at [255, 240] on span "10$-price-in..." at bounding box center [274, 244] width 45 height 8
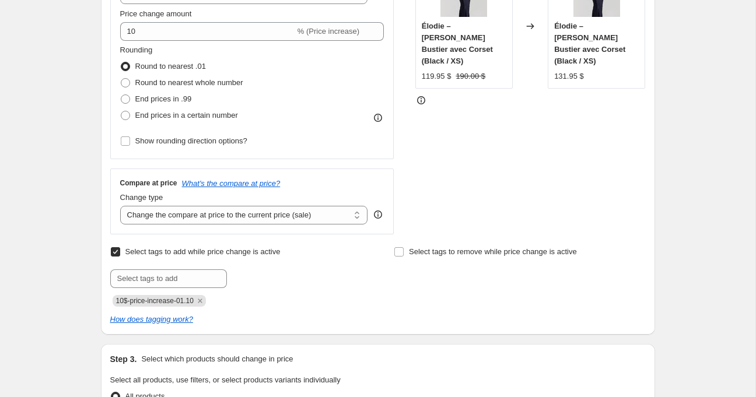
scroll to position [149, 0]
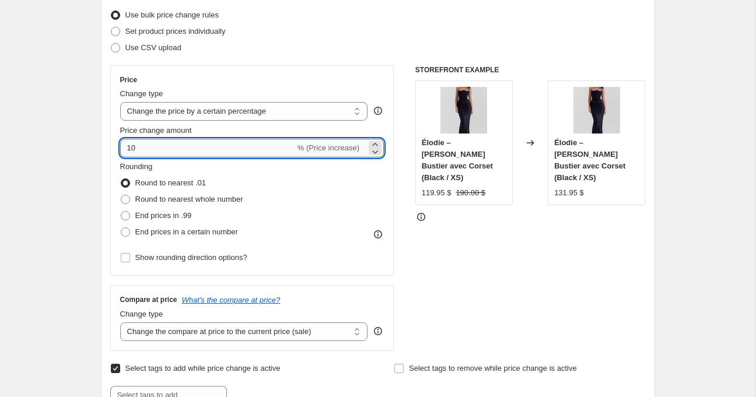
click at [243, 145] on input "10" at bounding box center [207, 148] width 175 height 19
click at [350, 152] on span "% (Price increase)" at bounding box center [328, 147] width 62 height 9
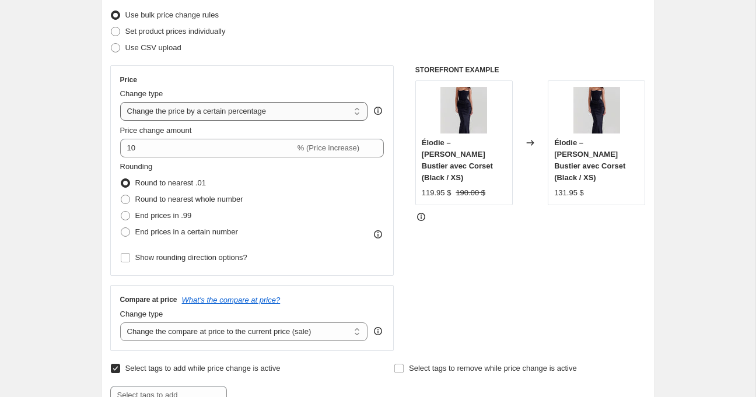
click at [241, 114] on select "Change the price to a certain amount Change the price by a certain amount Chang…" at bounding box center [244, 111] width 248 height 19
select select "by"
click at [120, 102] on select "Change the price to a certain amount Change the price by a certain amount Chang…" at bounding box center [244, 111] width 248 height 19
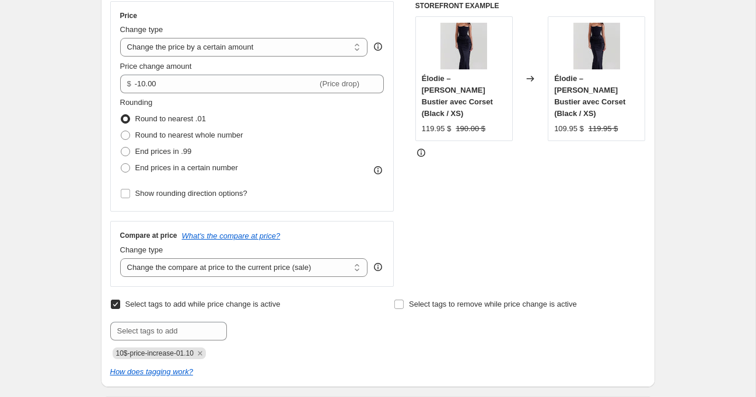
scroll to position [162, 0]
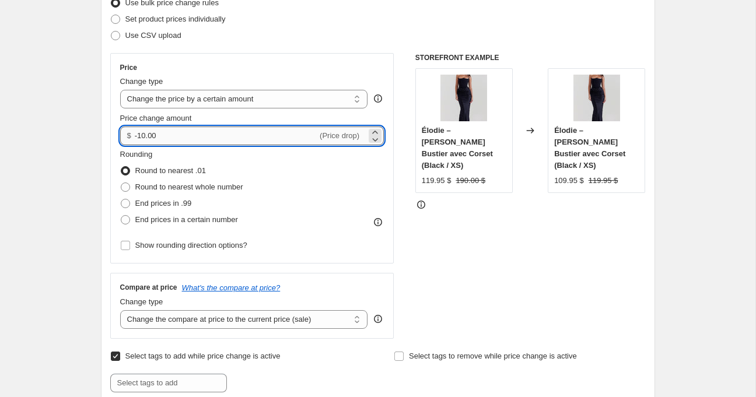
click at [141, 135] on input "-10.00" at bounding box center [226, 136] width 182 height 19
type input "10.00"
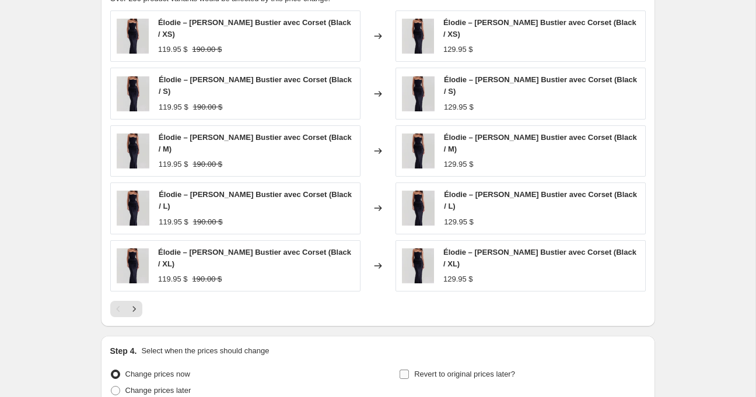
scroll to position [851, 0]
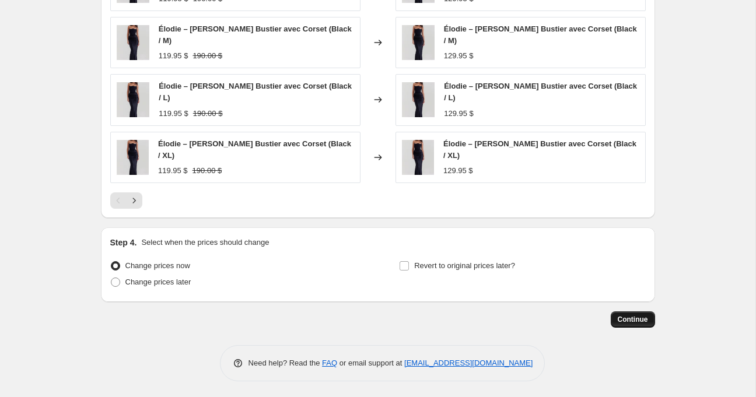
click at [643, 315] on span "Continue" at bounding box center [632, 319] width 30 height 9
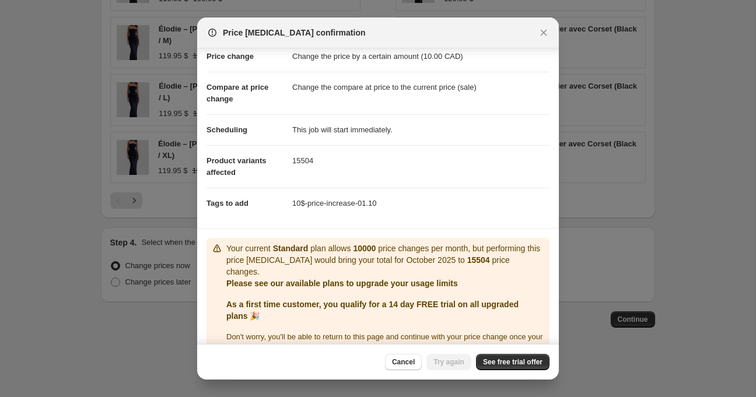
scroll to position [51, 0]
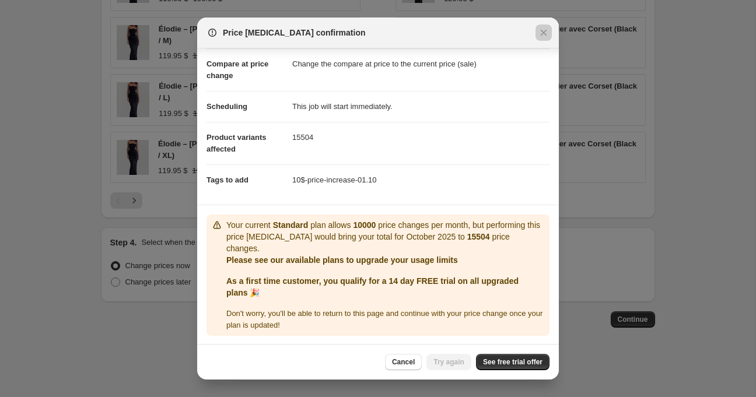
click at [574, 98] on div at bounding box center [378, 198] width 756 height 397
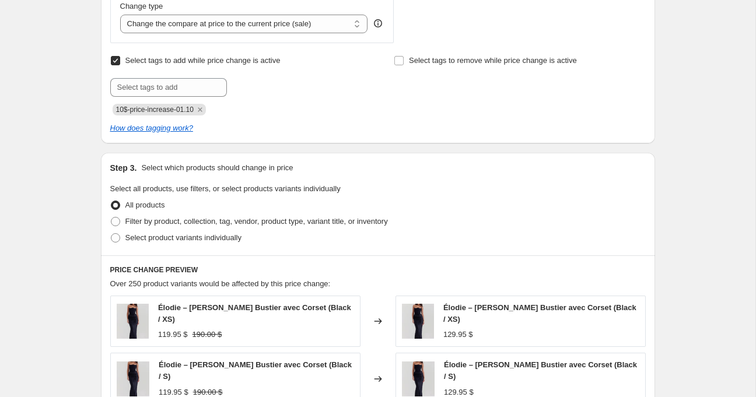
scroll to position [475, 0]
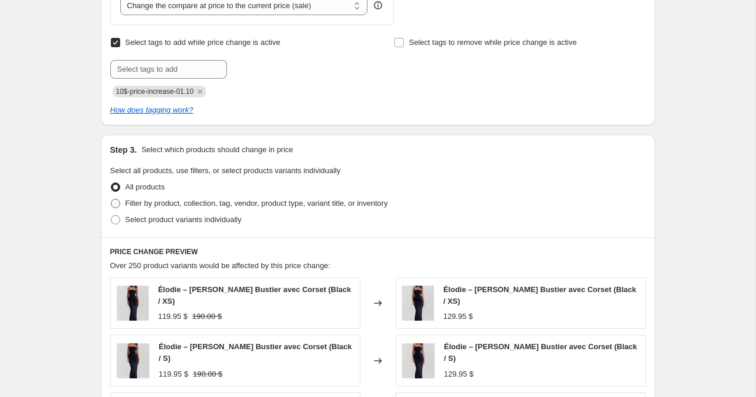
click at [256, 205] on span "Filter by product, collection, tag, vendor, product type, variant title, or inv…" at bounding box center [256, 203] width 262 height 9
click at [111, 199] on input "Filter by product, collection, tag, vendor, product type, variant title, or inv…" at bounding box center [111, 199] width 1 height 1
radio input "true"
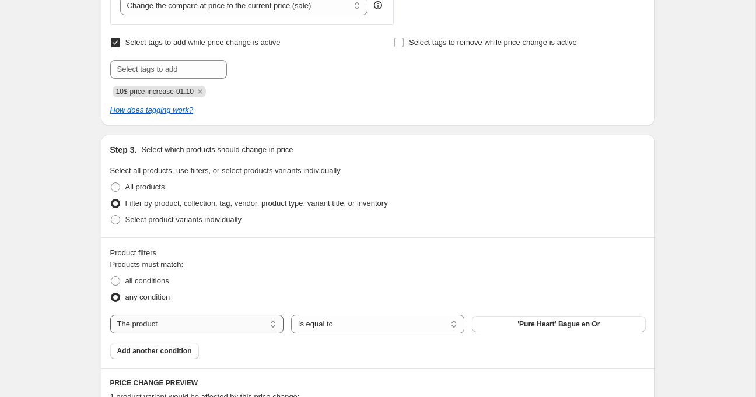
click at [223, 323] on select "The product The product's collection The product's tag The product's vendor The…" at bounding box center [196, 324] width 173 height 19
select select "collection"
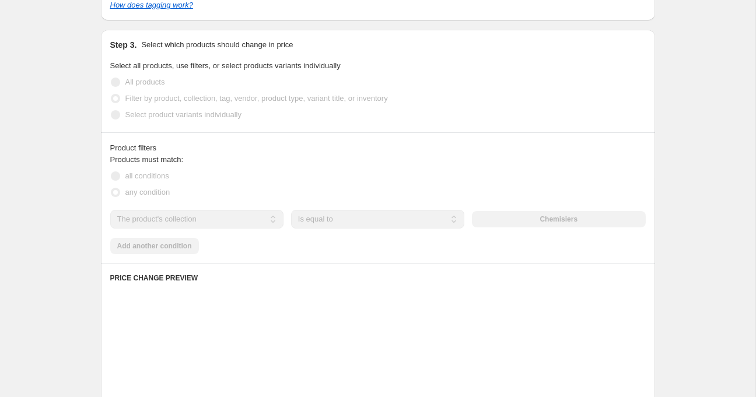
scroll to position [632, 0]
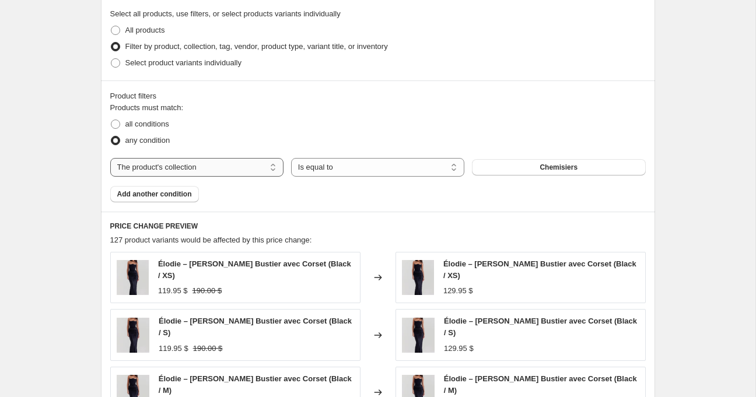
click at [249, 171] on select "The product The product's collection The product's tag The product's vendor The…" at bounding box center [196, 167] width 173 height 19
click at [160, 198] on span "Add another condition" at bounding box center [154, 193] width 75 height 9
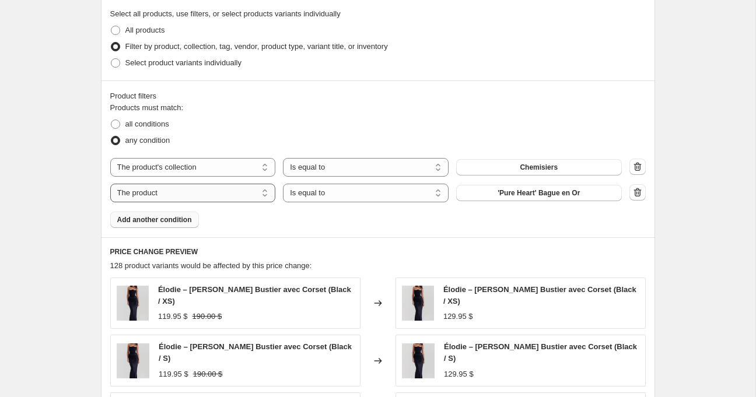
click at [235, 192] on select "The product The product's collection The product's tag The product's vendor The…" at bounding box center [193, 193] width 166 height 19
select select "collection"
click at [367, 196] on select "Is equal to Is not equal to" at bounding box center [366, 193] width 166 height 19
click at [630, 191] on button "button" at bounding box center [637, 192] width 16 height 16
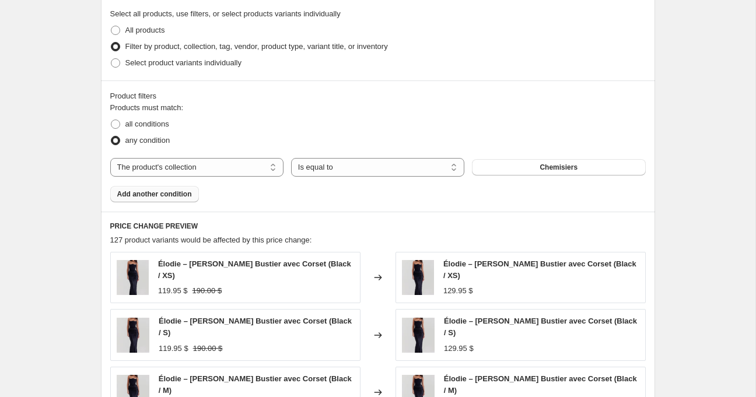
click at [171, 190] on span "Add another condition" at bounding box center [154, 193] width 75 height 9
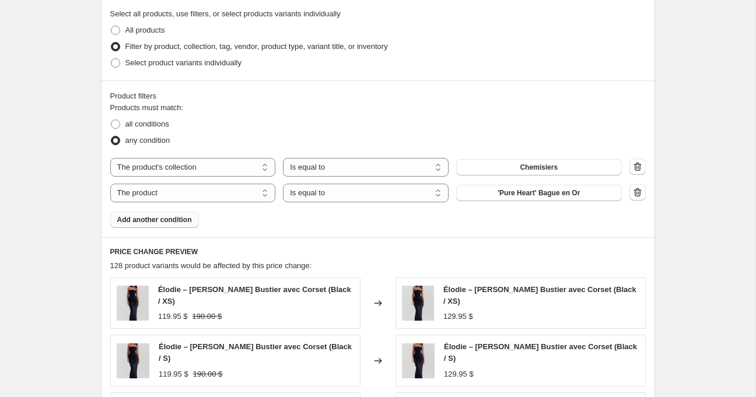
click at [166, 217] on span "Add another condition" at bounding box center [154, 219] width 75 height 9
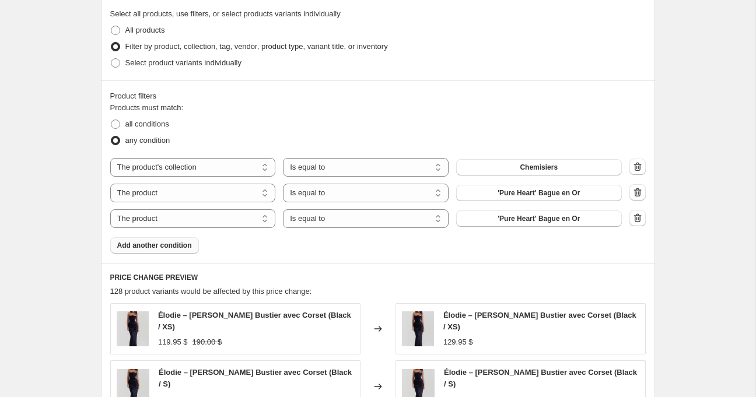
click at [170, 243] on span "Add another condition" at bounding box center [154, 245] width 75 height 9
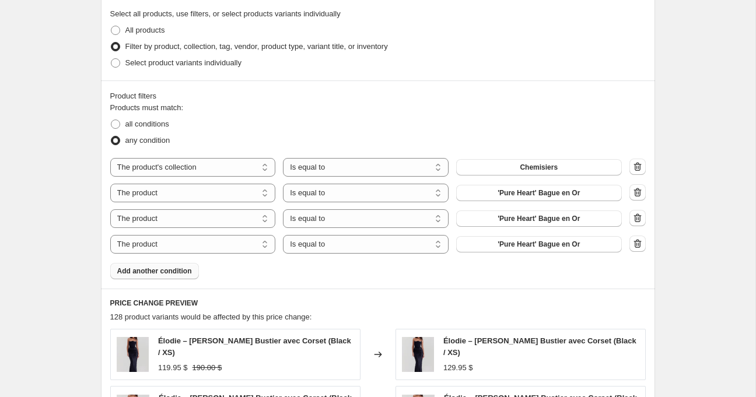
click at [171, 266] on span "Add another condition" at bounding box center [154, 270] width 75 height 9
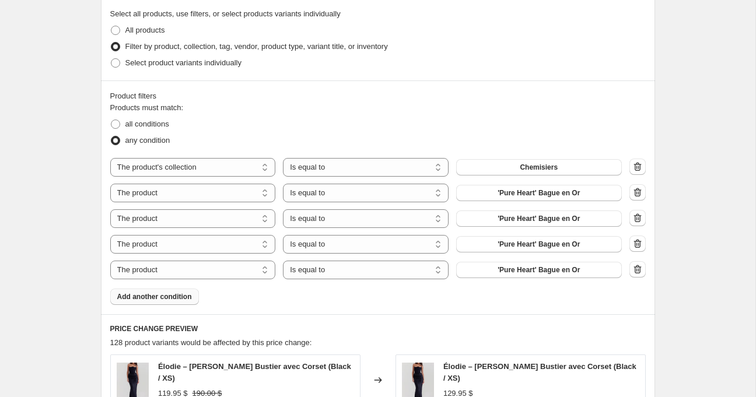
click at [182, 297] on span "Add another condition" at bounding box center [154, 296] width 75 height 9
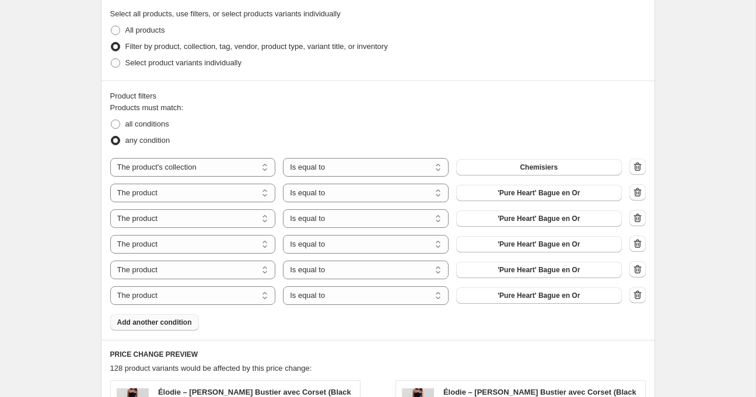
click at [178, 324] on span "Add another condition" at bounding box center [154, 322] width 75 height 9
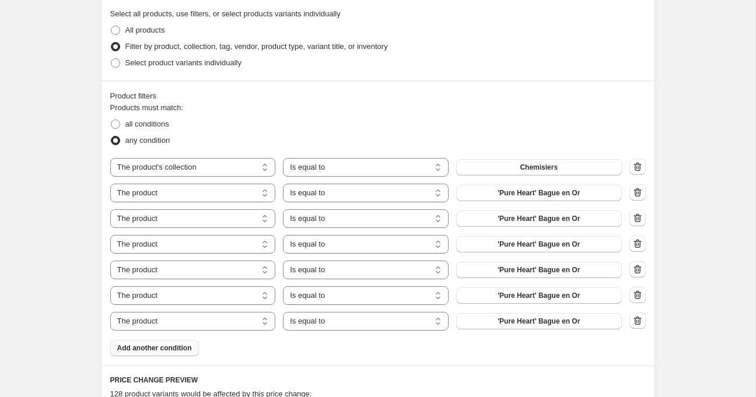
click at [171, 350] on span "Add another condition" at bounding box center [154, 347] width 75 height 9
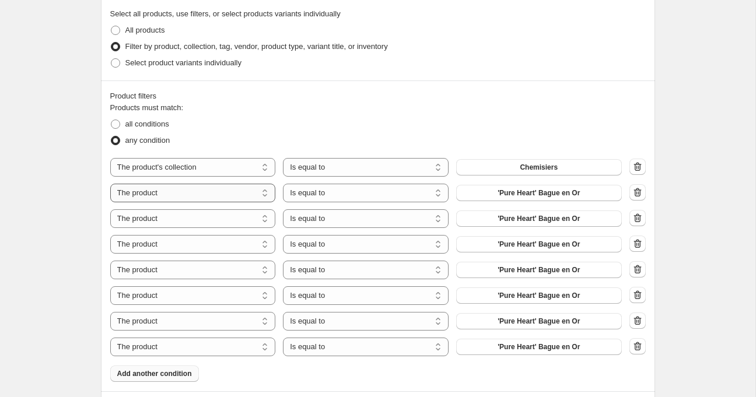
click at [188, 191] on select "The product The product's collection The product's tag The product's vendor The…" at bounding box center [193, 193] width 166 height 19
select select "collection"
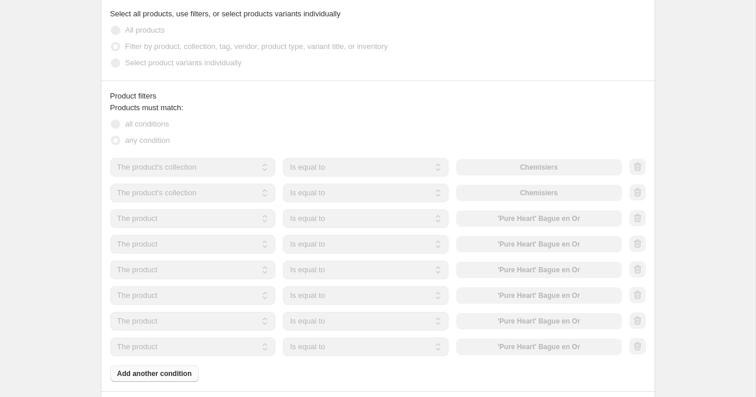
click at [194, 217] on select "The product The product's collection The product's tag The product's vendor The…" at bounding box center [193, 218] width 166 height 19
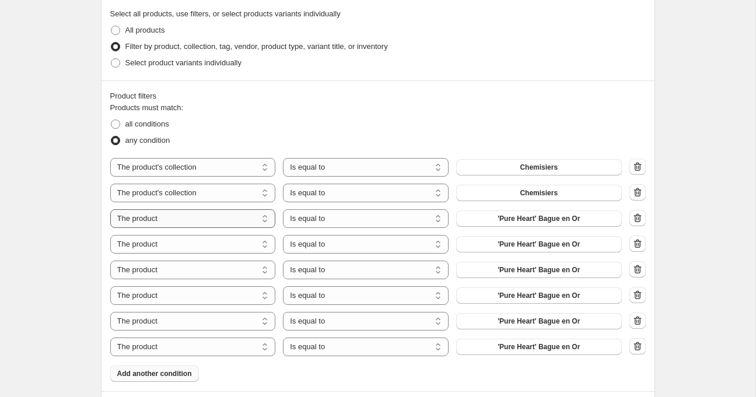
select select "collection"
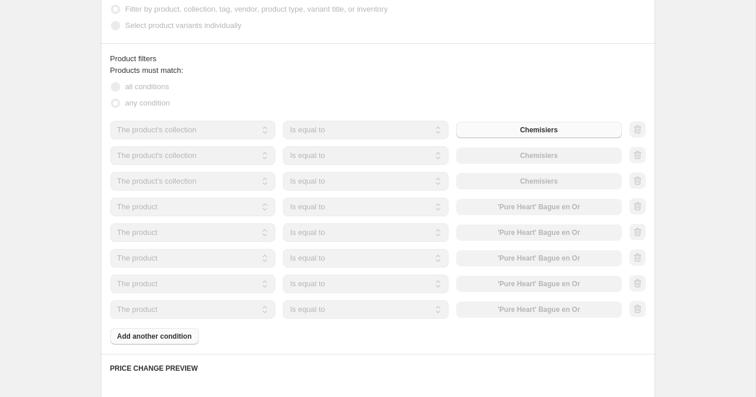
scroll to position [672, 0]
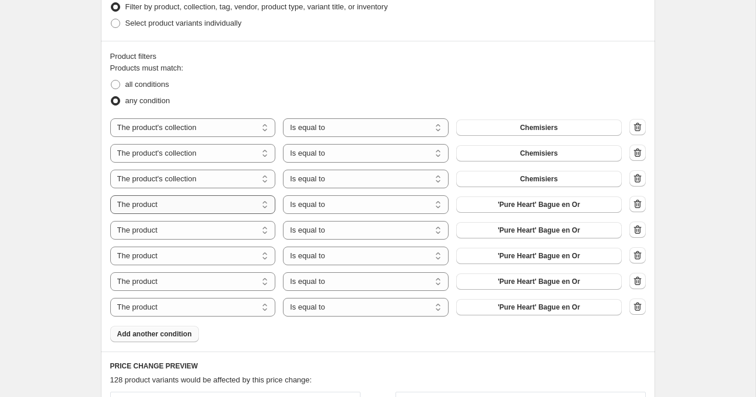
click at [244, 203] on select "The product The product's collection The product's tag The product's vendor The…" at bounding box center [193, 204] width 166 height 19
select select "collection"
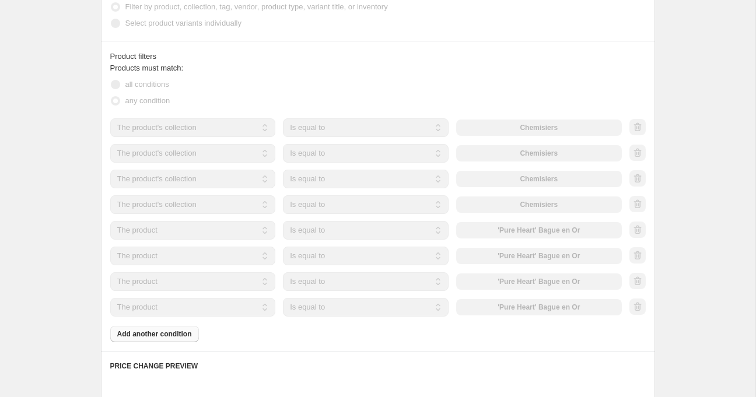
click at [247, 231] on select "The product The product's collection The product's tag The product's vendor The…" at bounding box center [193, 230] width 166 height 19
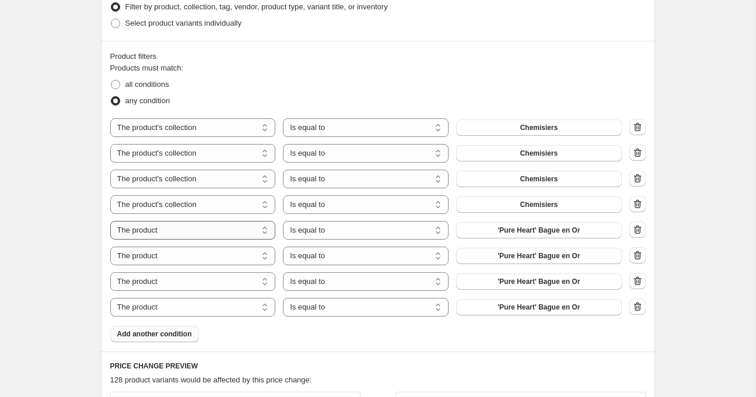
select select "collection"
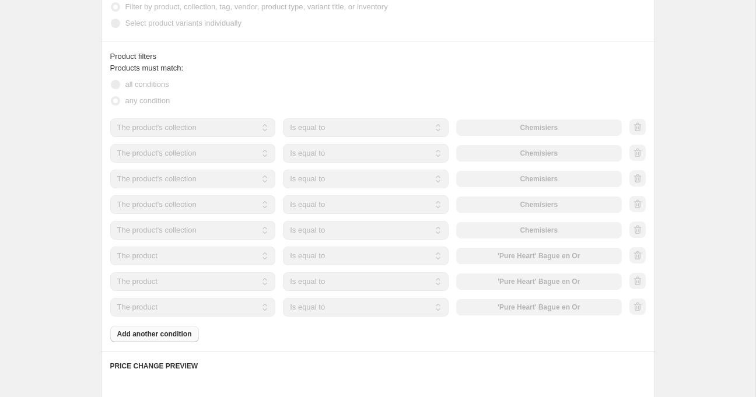
scroll to position [679, 0]
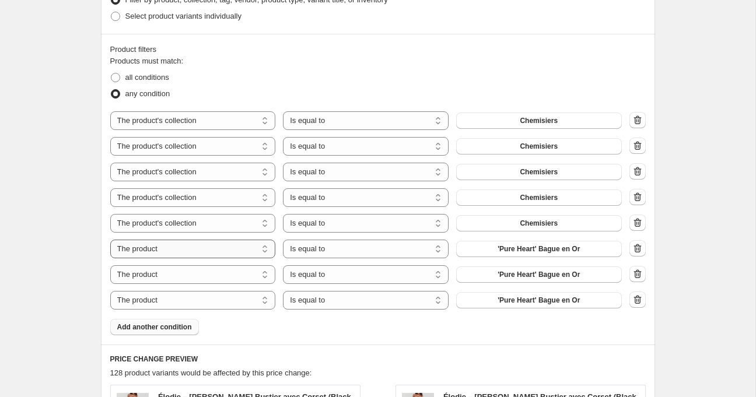
click at [189, 246] on select "The product The product's collection The product's tag The product's vendor The…" at bounding box center [193, 249] width 166 height 19
select select "collection"
click at [226, 275] on select "The product The product's collection The product's tag The product's vendor The…" at bounding box center [193, 274] width 166 height 19
select select "collection"
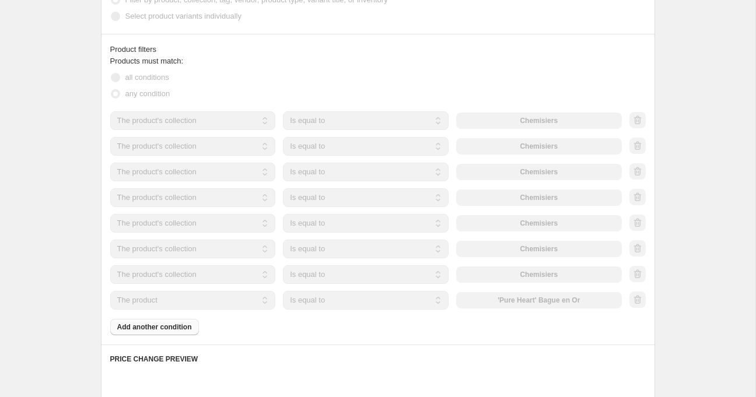
click at [249, 301] on select "The product The product's collection The product's tag The product's vendor The…" at bounding box center [193, 300] width 166 height 19
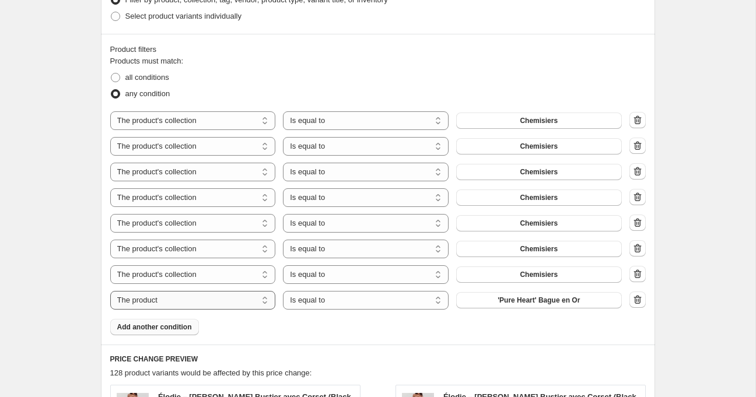
select select "collection"
click at [525, 148] on span "Chemisiers" at bounding box center [538, 146] width 38 height 9
click at [536, 171] on span "Chemisiers" at bounding box center [538, 171] width 38 height 9
click at [496, 194] on button "Chemisiers" at bounding box center [539, 197] width 166 height 16
click at [636, 119] on icon "button" at bounding box center [636, 120] width 1 height 3
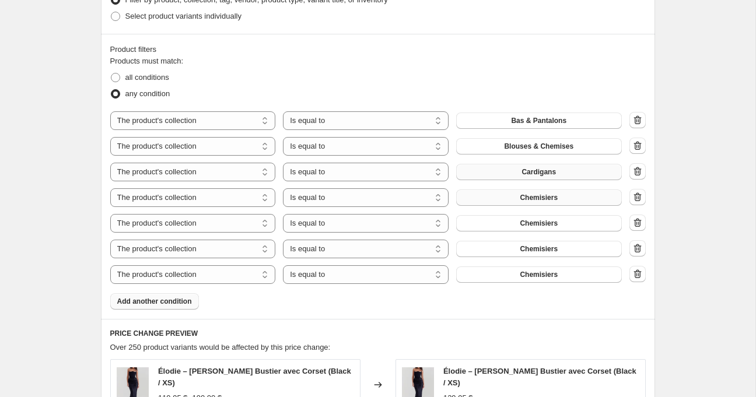
click at [546, 193] on span "Chemisiers" at bounding box center [538, 197] width 38 height 9
click at [527, 229] on button "Chemisiers" at bounding box center [539, 223] width 166 height 16
click at [532, 250] on span "Chemisiers" at bounding box center [538, 248] width 38 height 9
click at [524, 274] on span "Chemisiers" at bounding box center [538, 274] width 38 height 9
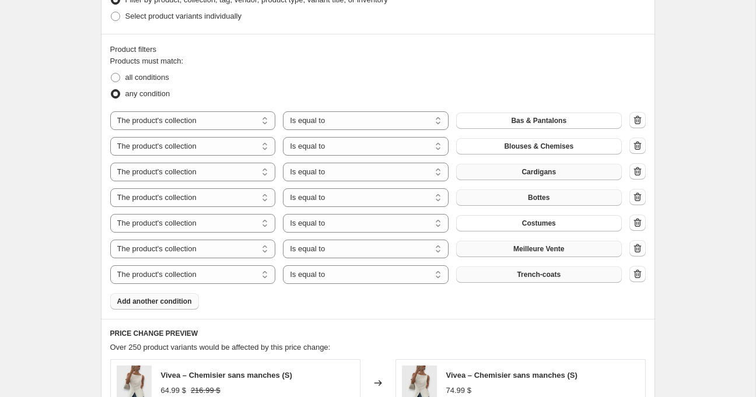
click at [181, 303] on span "Add another condition" at bounding box center [154, 301] width 75 height 9
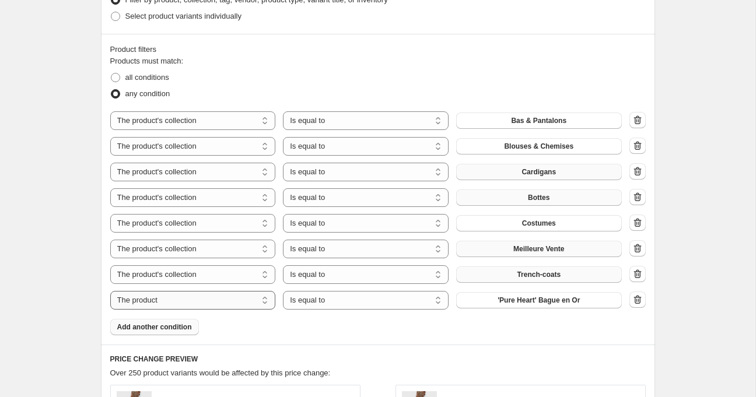
click at [174, 303] on select "The product The product's collection The product's tag The product's vendor The…" at bounding box center [193, 300] width 166 height 19
select select "collection"
click at [528, 305] on button "Bas & Pantalons" at bounding box center [539, 300] width 166 height 16
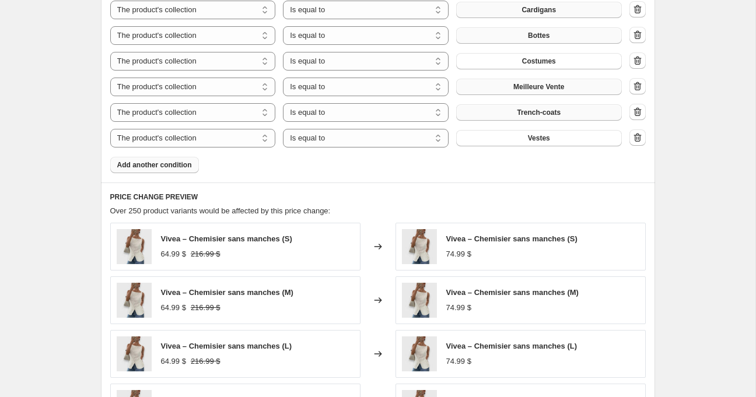
scroll to position [1143, 0]
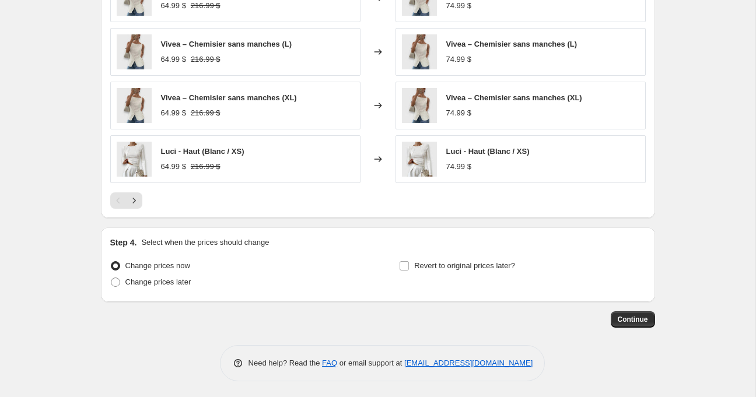
click at [627, 321] on span "Continue" at bounding box center [632, 319] width 30 height 9
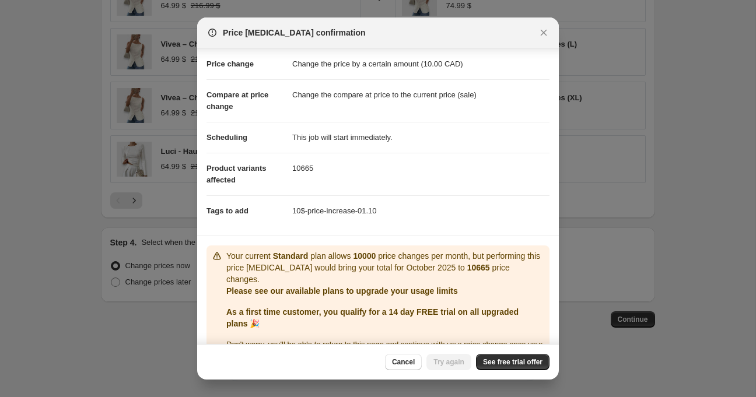
scroll to position [51, 0]
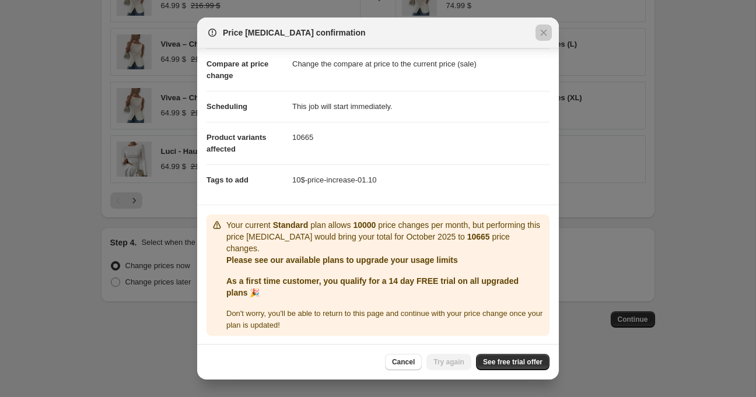
click at [637, 160] on div at bounding box center [378, 198] width 756 height 397
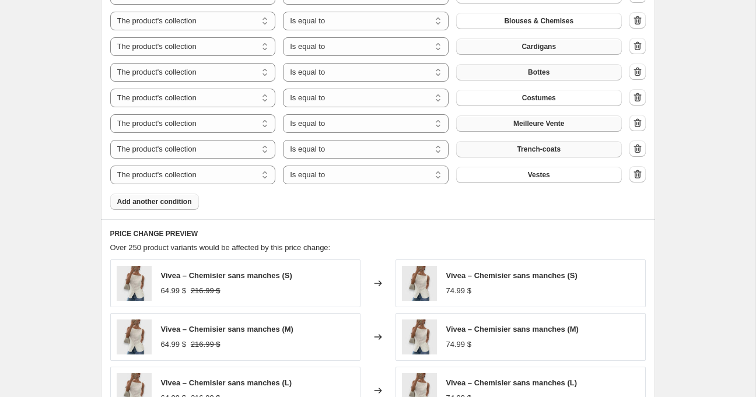
scroll to position [710, 0]
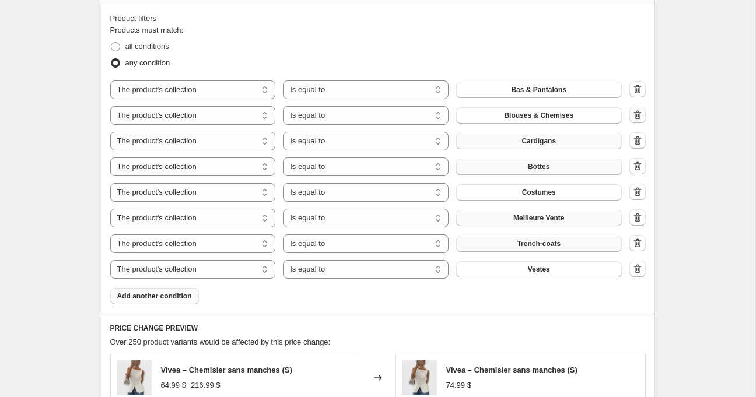
click at [643, 117] on icon "button" at bounding box center [637, 115] width 12 height 12
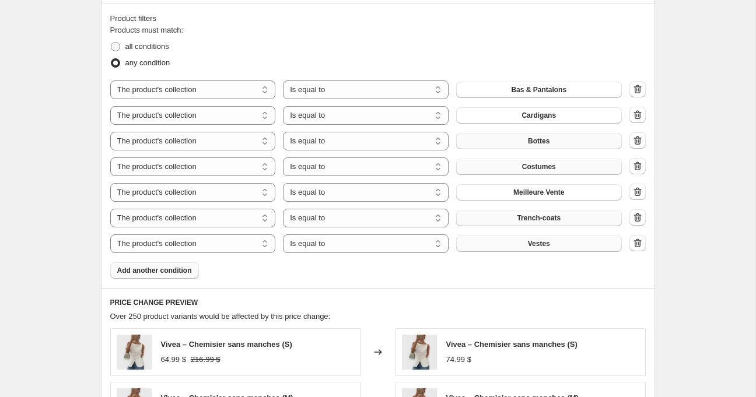
click at [156, 271] on span "Add another condition" at bounding box center [154, 270] width 75 height 9
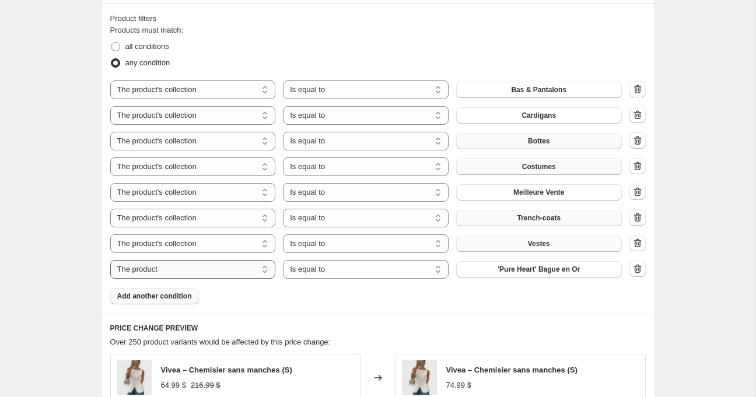
click at [226, 271] on select "The product The product's collection The product's tag The product's vendor The…" at bounding box center [193, 269] width 166 height 19
select select "collection"
click at [544, 269] on span "Bas & Pantalons" at bounding box center [538, 269] width 55 height 9
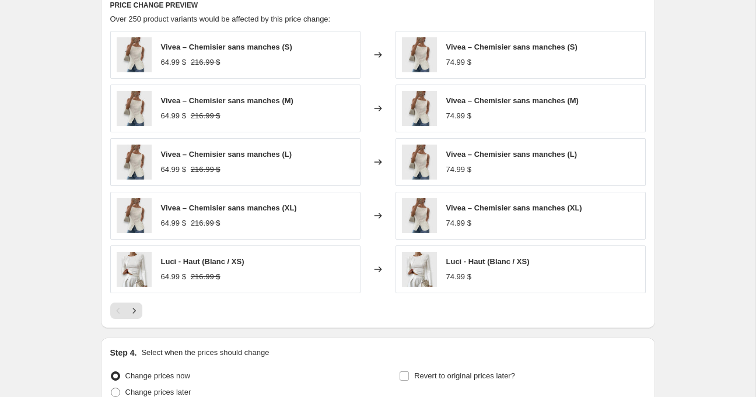
scroll to position [1143, 0]
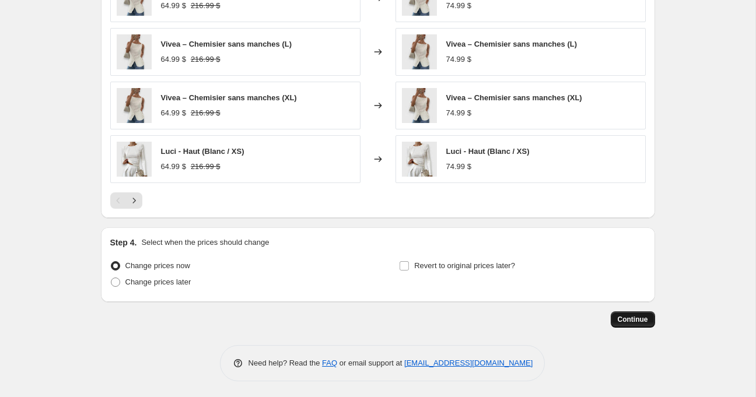
click at [629, 315] on span "Continue" at bounding box center [632, 319] width 30 height 9
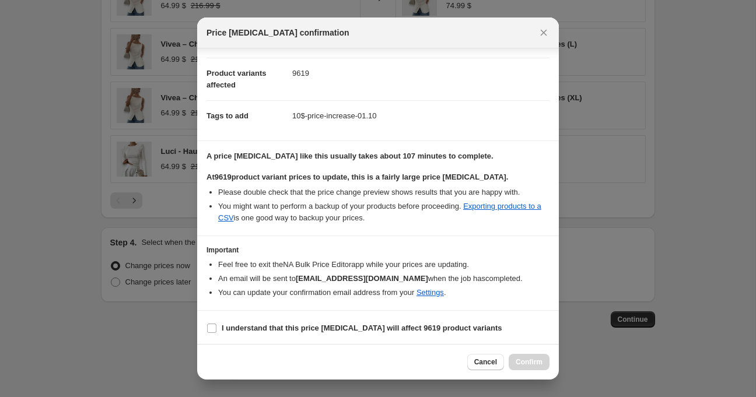
scroll to position [116, 0]
click at [227, 326] on b "I understand that this price [MEDICAL_DATA] will affect 9619 product variants" at bounding box center [362, 327] width 280 height 9
click at [216, 326] on input "I understand that this price [MEDICAL_DATA] will affect 9619 product variants" at bounding box center [211, 327] width 9 height 9
checkbox input "true"
click at [518, 365] on span "Confirm" at bounding box center [528, 361] width 27 height 9
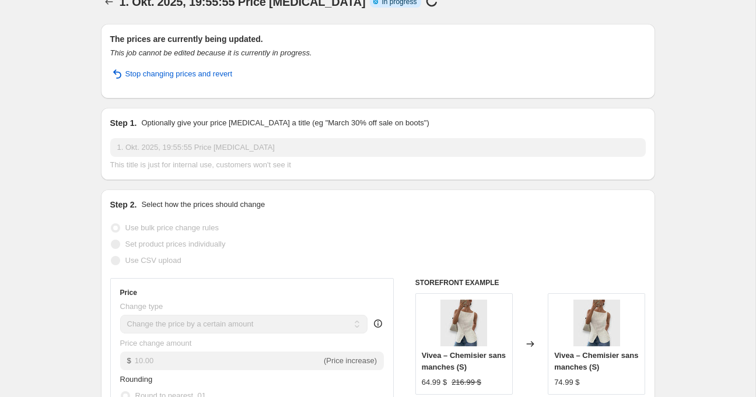
scroll to position [22, 0]
click at [349, 33] on h2 "The prices are currently being updated." at bounding box center [377, 38] width 535 height 12
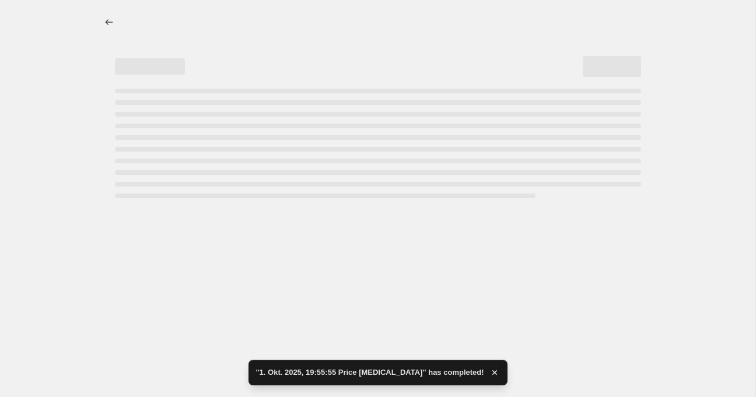
select select "by"
select select "collection"
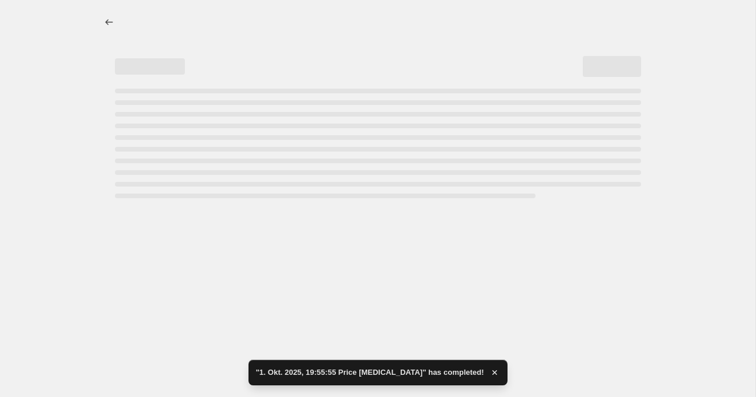
select select "collection"
